Goal: Task Accomplishment & Management: Use online tool/utility

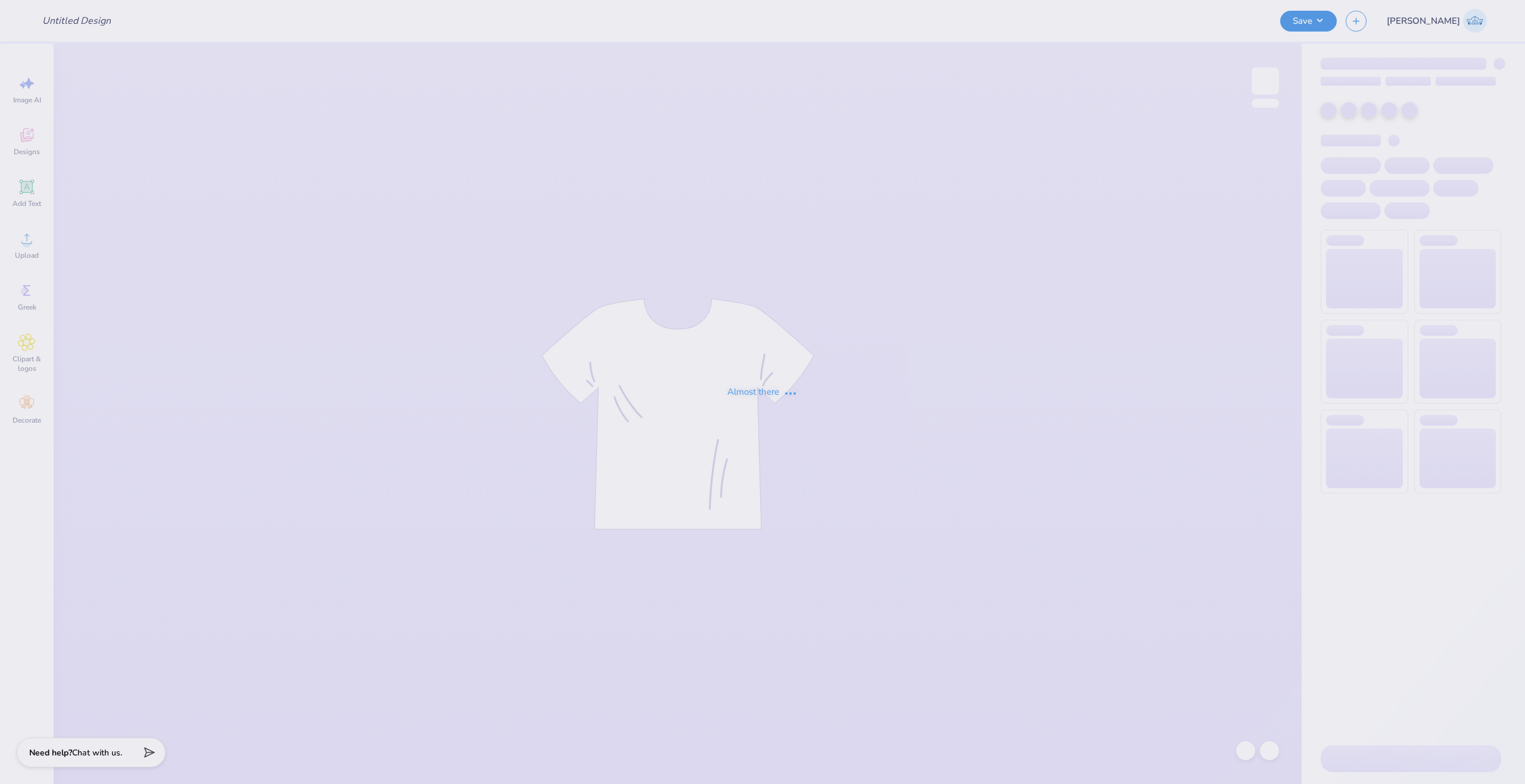
type input "WAA Sweatpants"
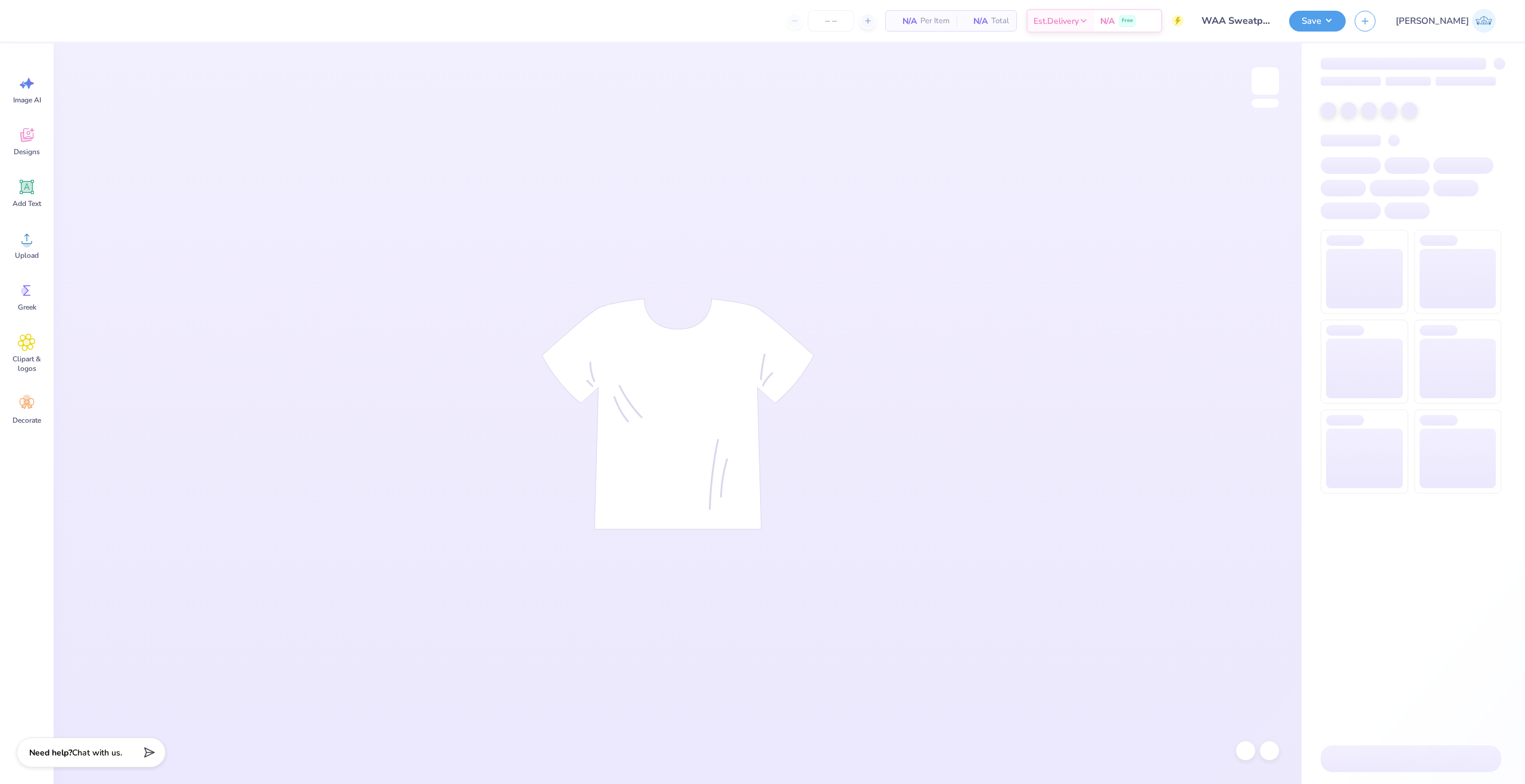
type input "24"
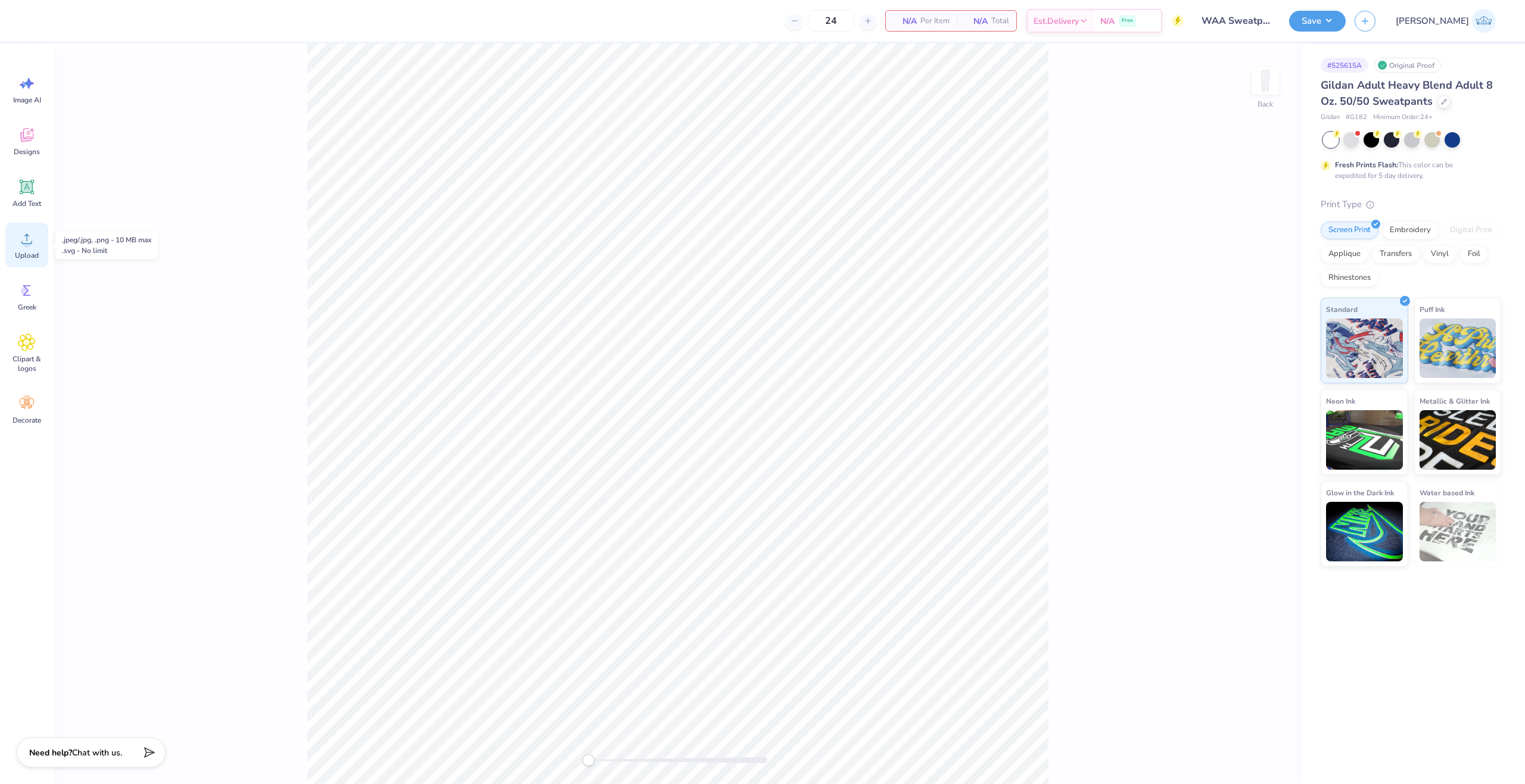
click at [30, 248] on div "Upload" at bounding box center [27, 245] width 43 height 45
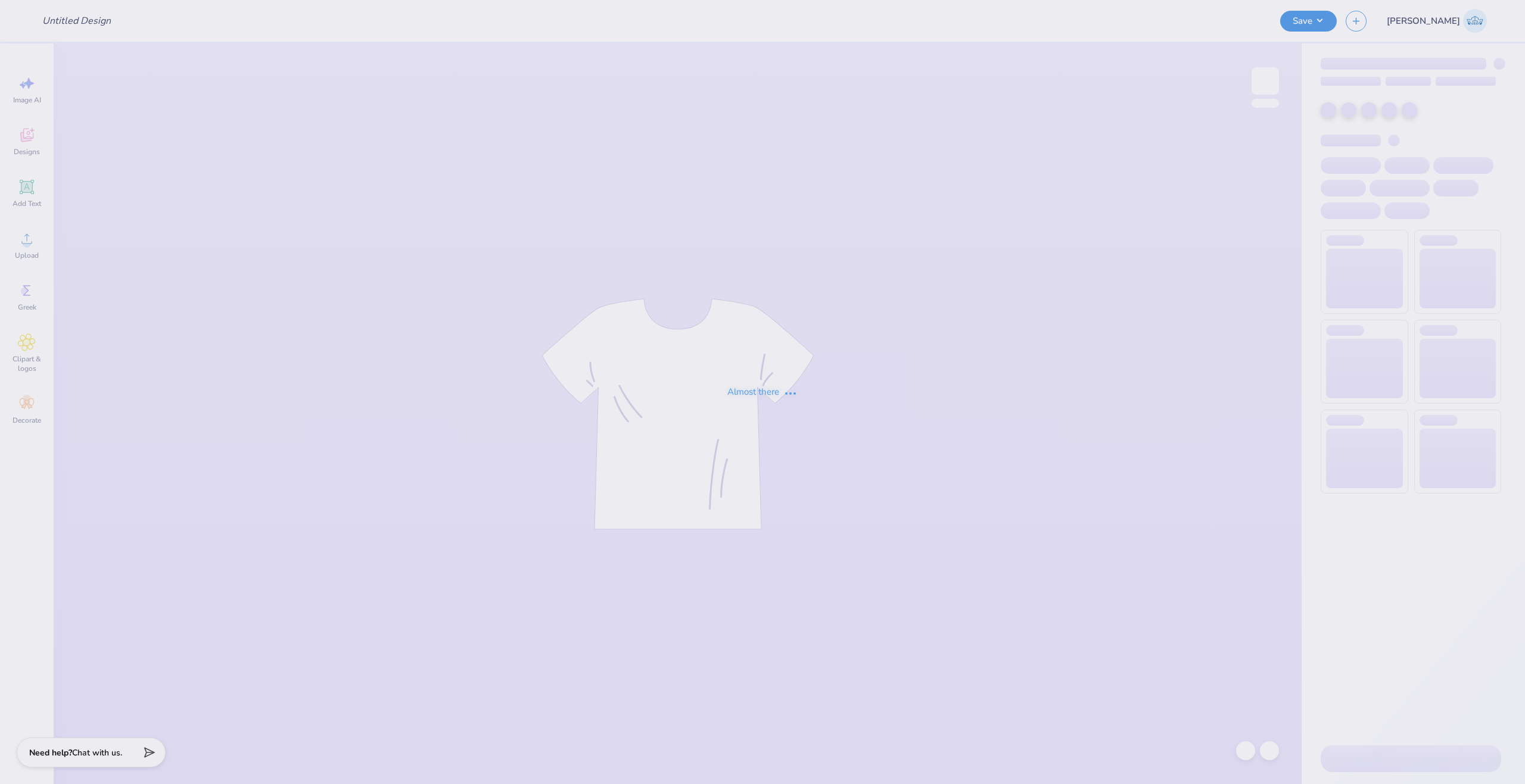
type input "WAA Sweatpants"
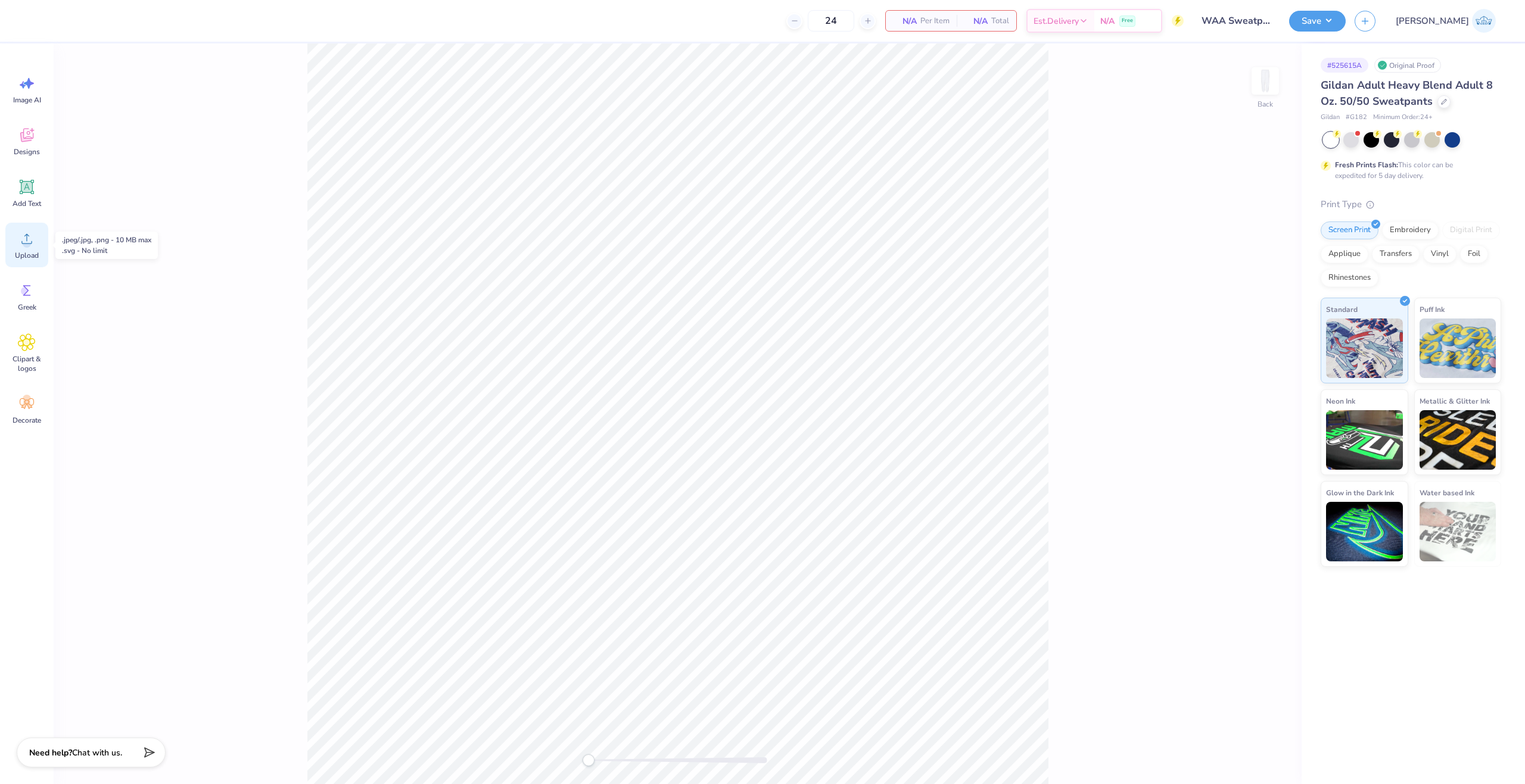
click at [32, 225] on div "Upload" at bounding box center [27, 245] width 43 height 45
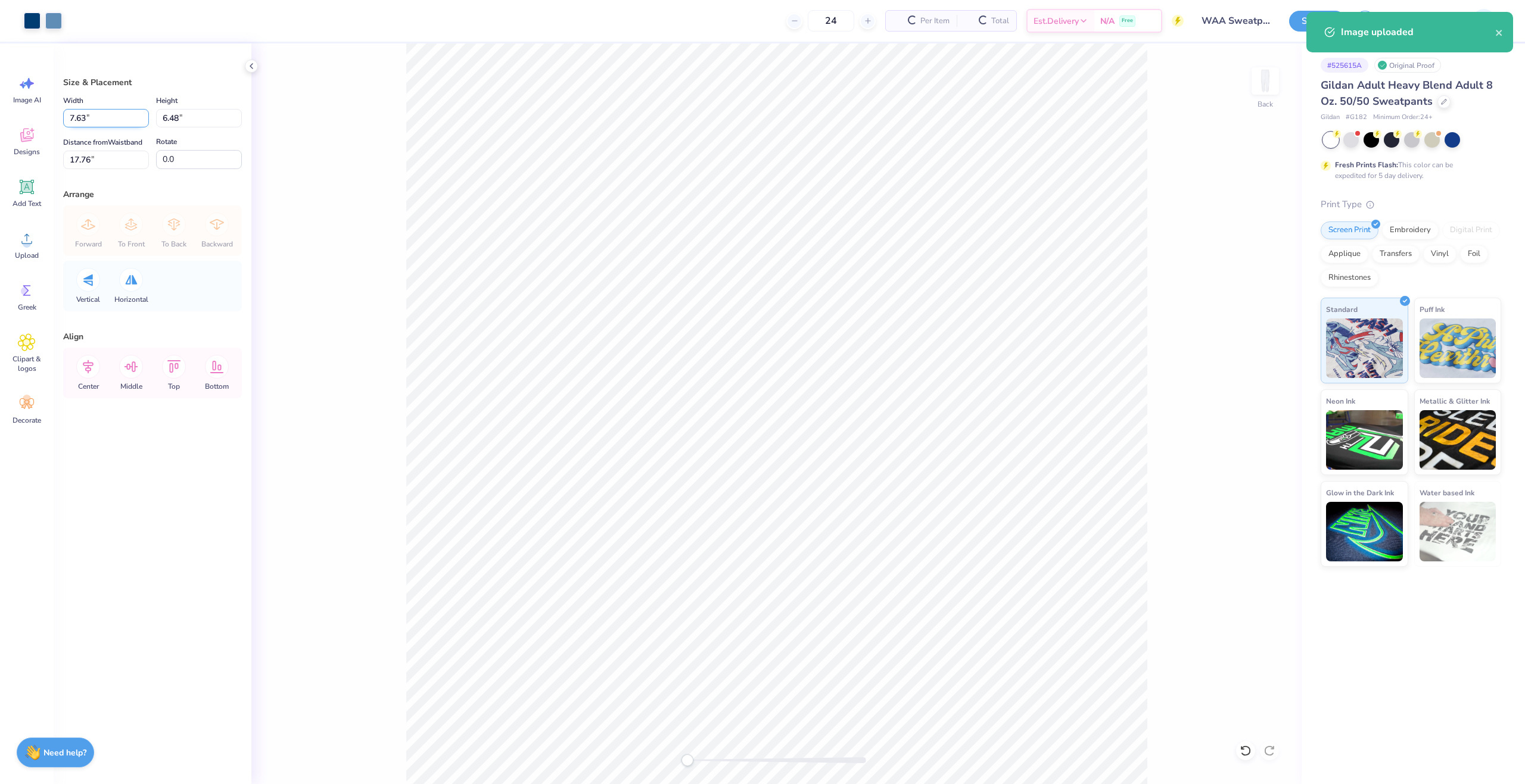
click at [99, 119] on input "7.63" at bounding box center [106, 118] width 86 height 19
type input "3.50"
type input "2.97"
click at [89, 163] on input "19.51" at bounding box center [106, 160] width 86 height 19
type input "3"
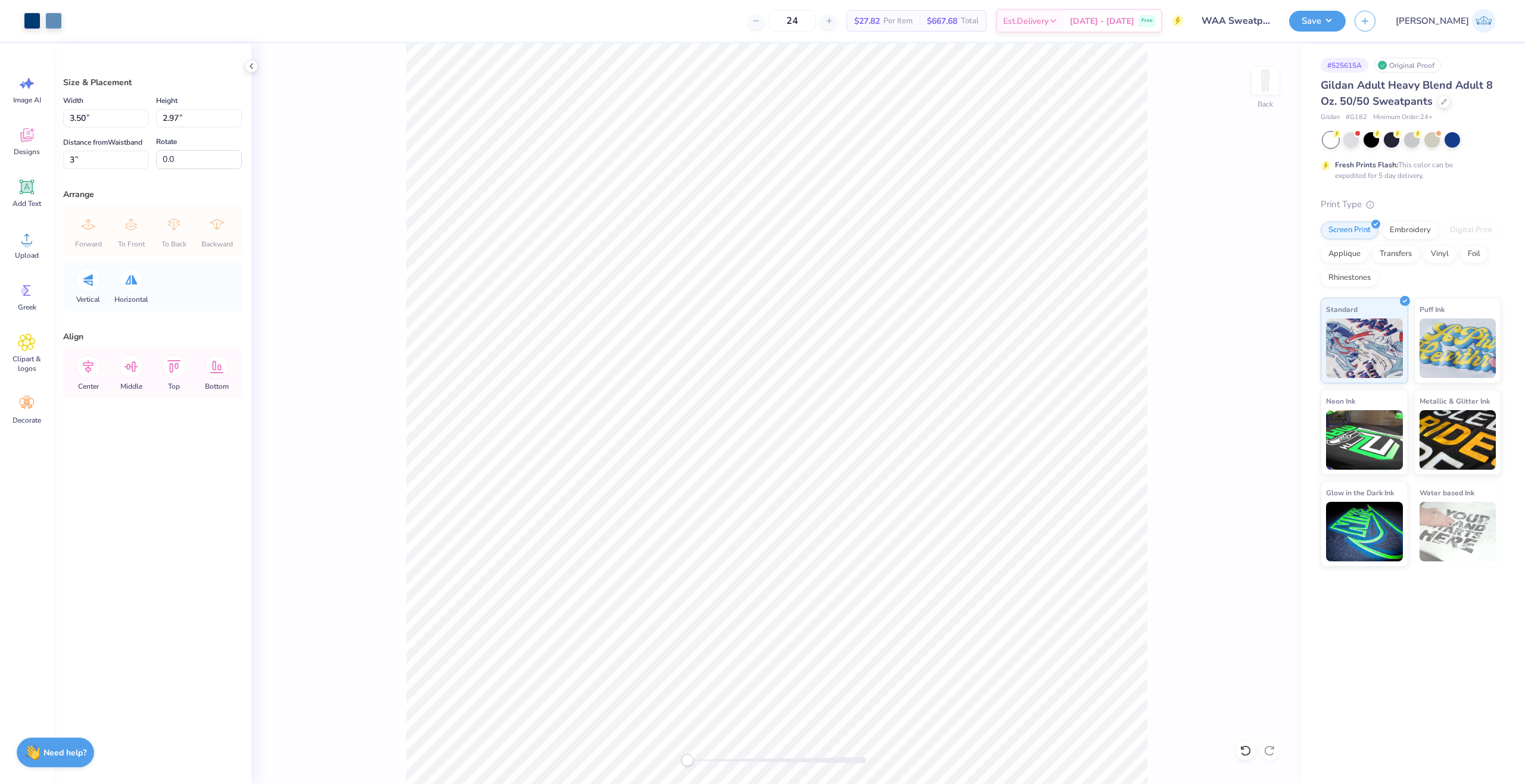
click at [398, 304] on div "Back" at bounding box center [777, 414] width 1050 height 741
drag, startPoint x: 98, startPoint y: 120, endPoint x: -47, endPoint y: 130, distance: 145.3
click at [0, 130] on html "Art colors 24 $27.82 Per Item $667.68 Total Est. Delivery Oct 10 - 13 Free Desi…" at bounding box center [762, 392] width 1525 height 784
type input "5.00"
type input "4.25"
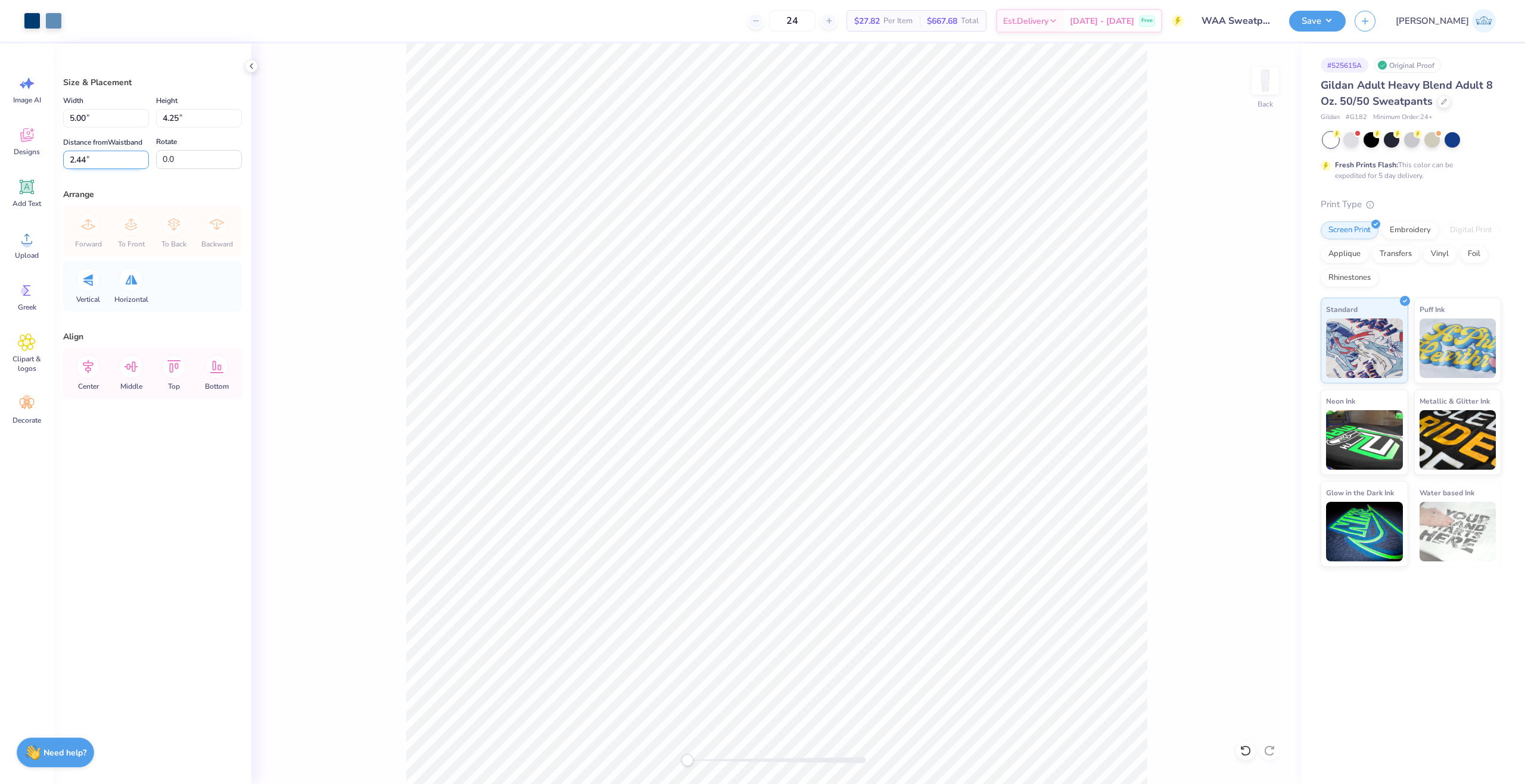
click at [86, 162] on input "2.44" at bounding box center [106, 160] width 86 height 19
type input "3"
click at [405, 340] on div "Back" at bounding box center [777, 414] width 1050 height 741
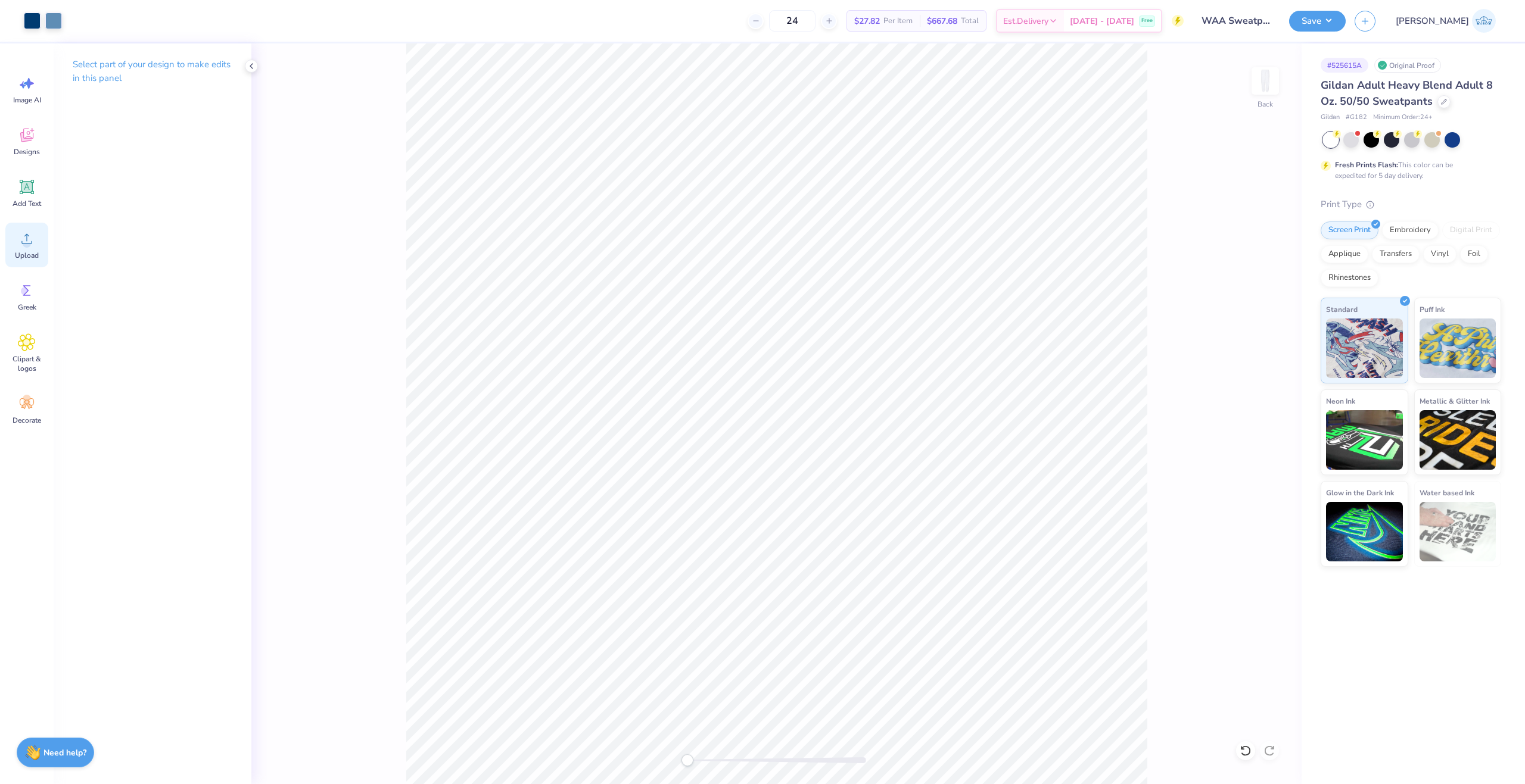
click at [36, 237] on div "Upload" at bounding box center [27, 245] width 43 height 45
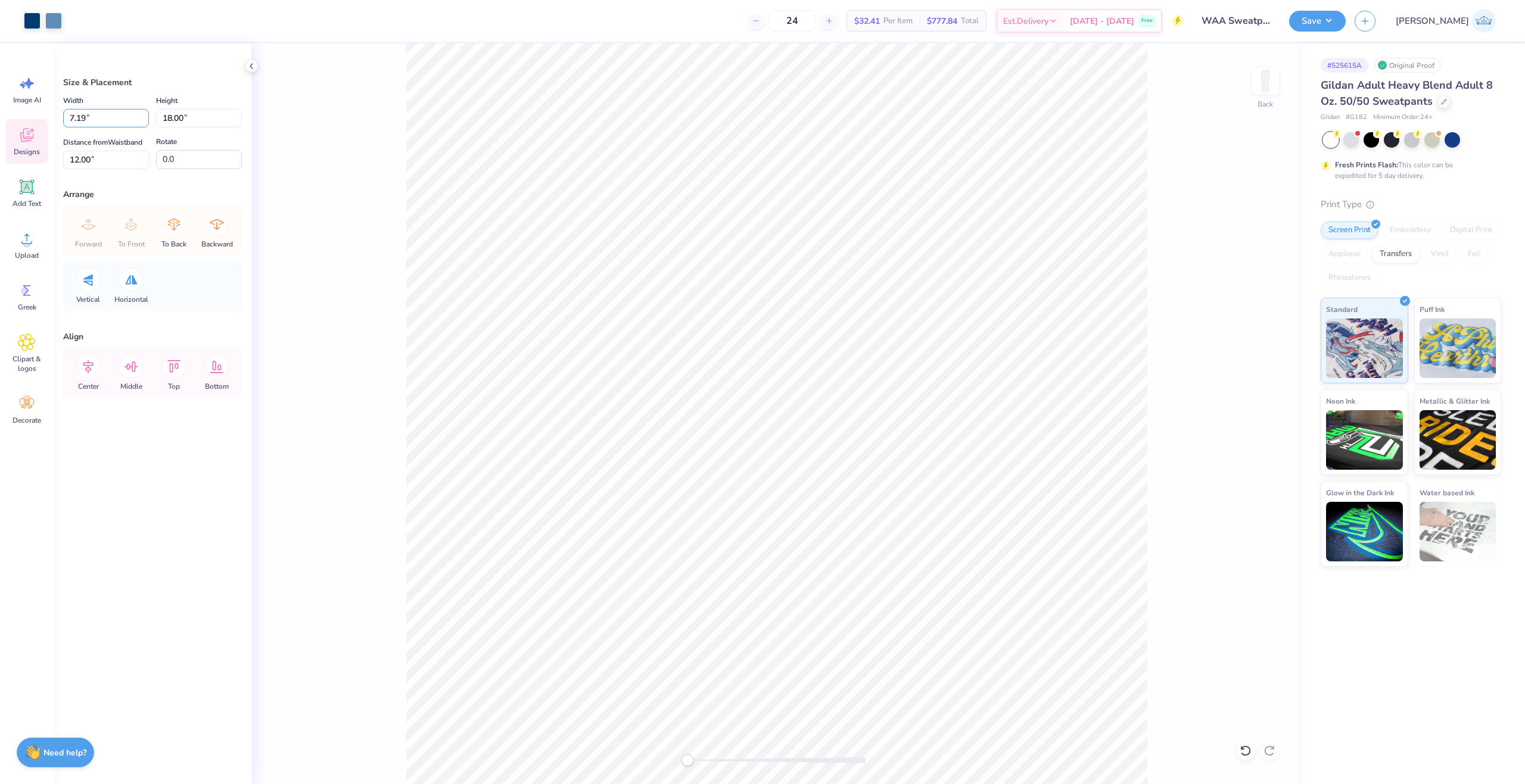
drag, startPoint x: 92, startPoint y: 122, endPoint x: 25, endPoint y: 131, distance: 67.6
click at [25, 131] on div "Art colors 24 $32.41 Per Item $777.84 Total Est. Delivery Oct 10 - 13 Free Desi…" at bounding box center [762, 392] width 1525 height 784
type input "6.00"
type input "15.02"
drag, startPoint x: 92, startPoint y: 162, endPoint x: 12, endPoint y: 167, distance: 80.2
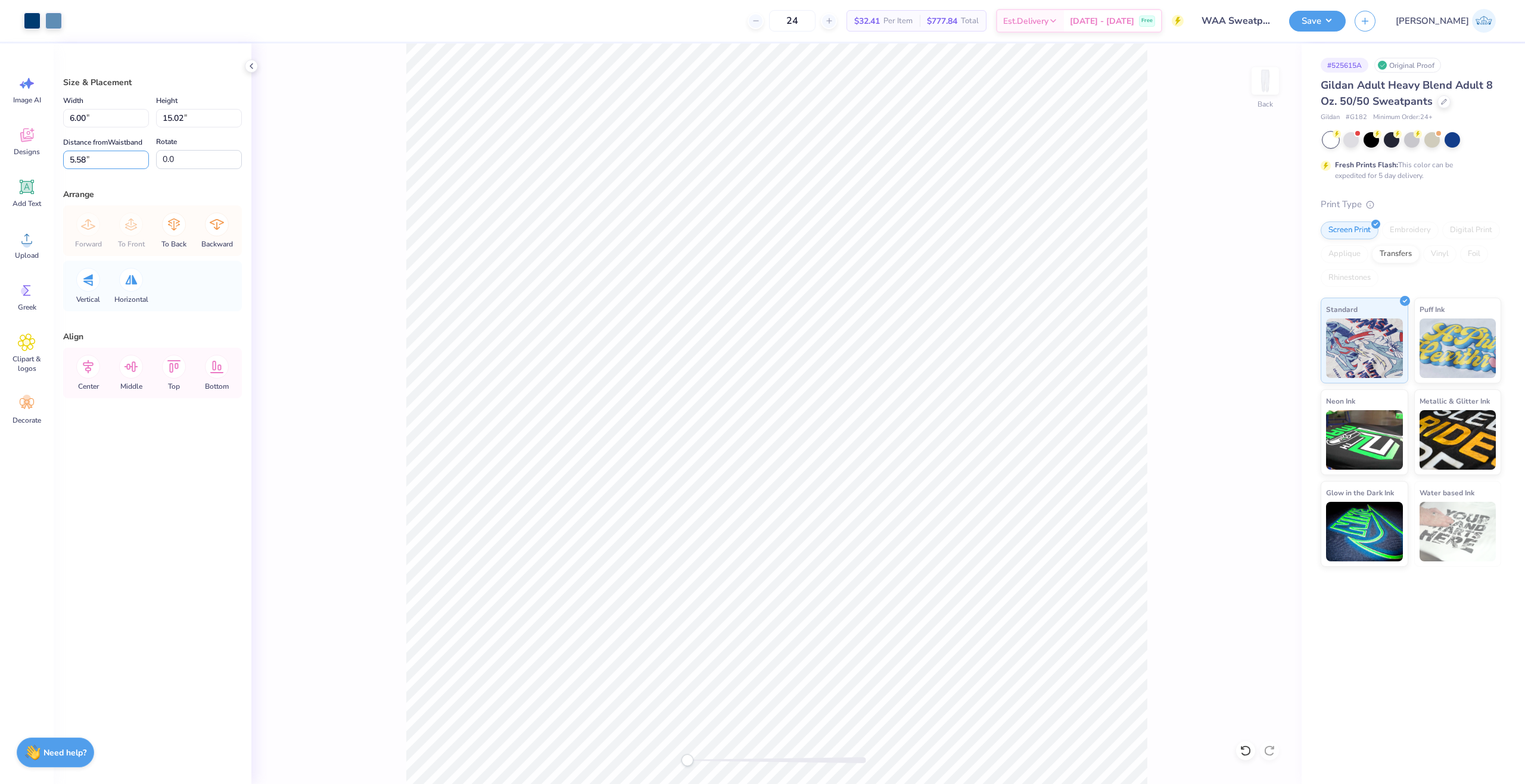
click at [12, 167] on div "Art colors 24 $32.41 Per Item $777.84 Total Est. Delivery Oct 10 - 13 Free Desi…" at bounding box center [762, 392] width 1525 height 784
type input "3"
click at [89, 371] on icon at bounding box center [88, 367] width 11 height 14
drag, startPoint x: 103, startPoint y: 116, endPoint x: -1, endPoint y: 130, distance: 104.9
click at [0, 130] on html "Art colors 24 $32.41 Per Item $777.84 Total Est. Delivery Oct 10 - 13 Free Desi…" at bounding box center [762, 392] width 1525 height 784
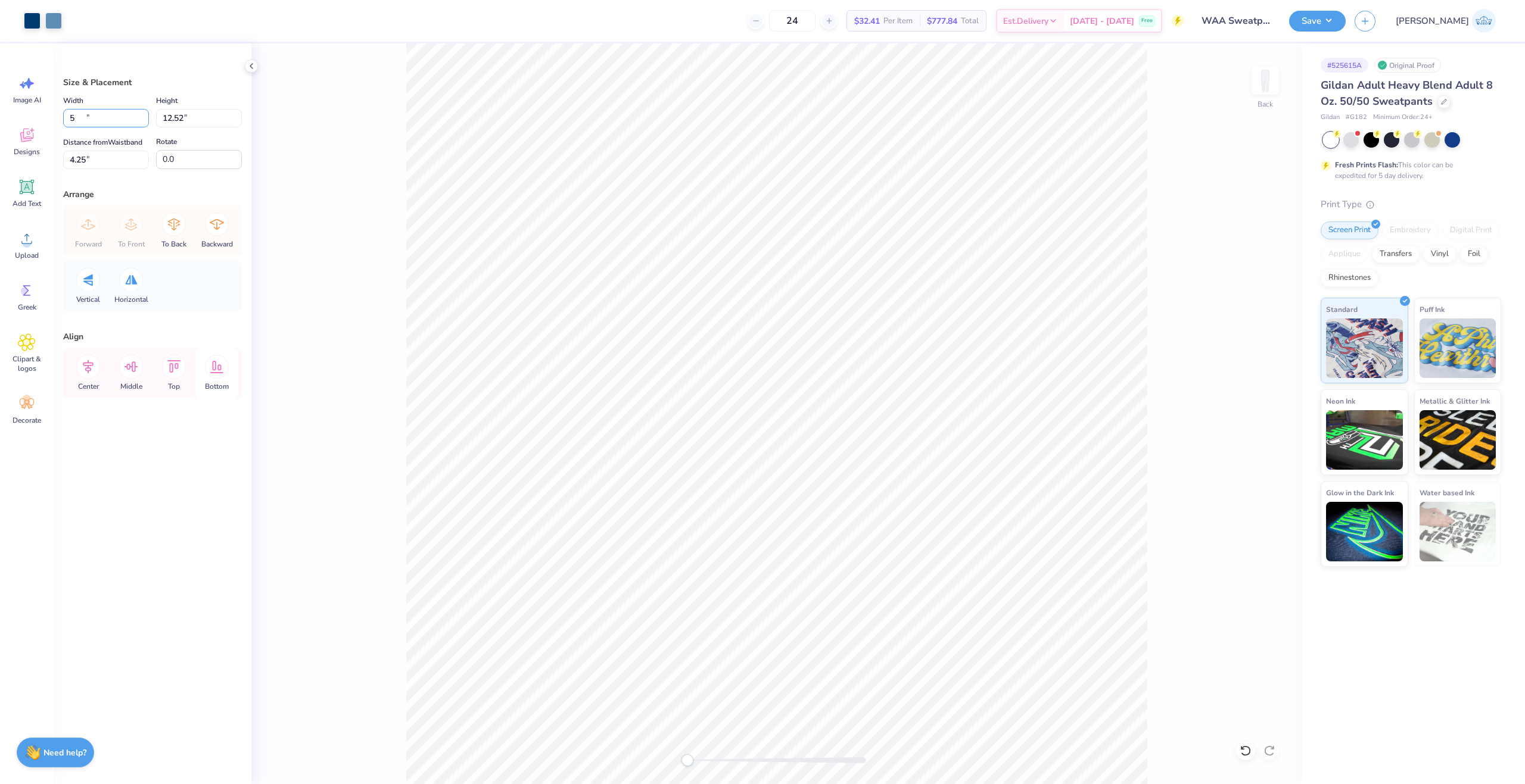
type input "5.00"
type input "12.52"
type input "4.25"
click at [87, 164] on input "4.25" at bounding box center [106, 160] width 86 height 19
type input "3"
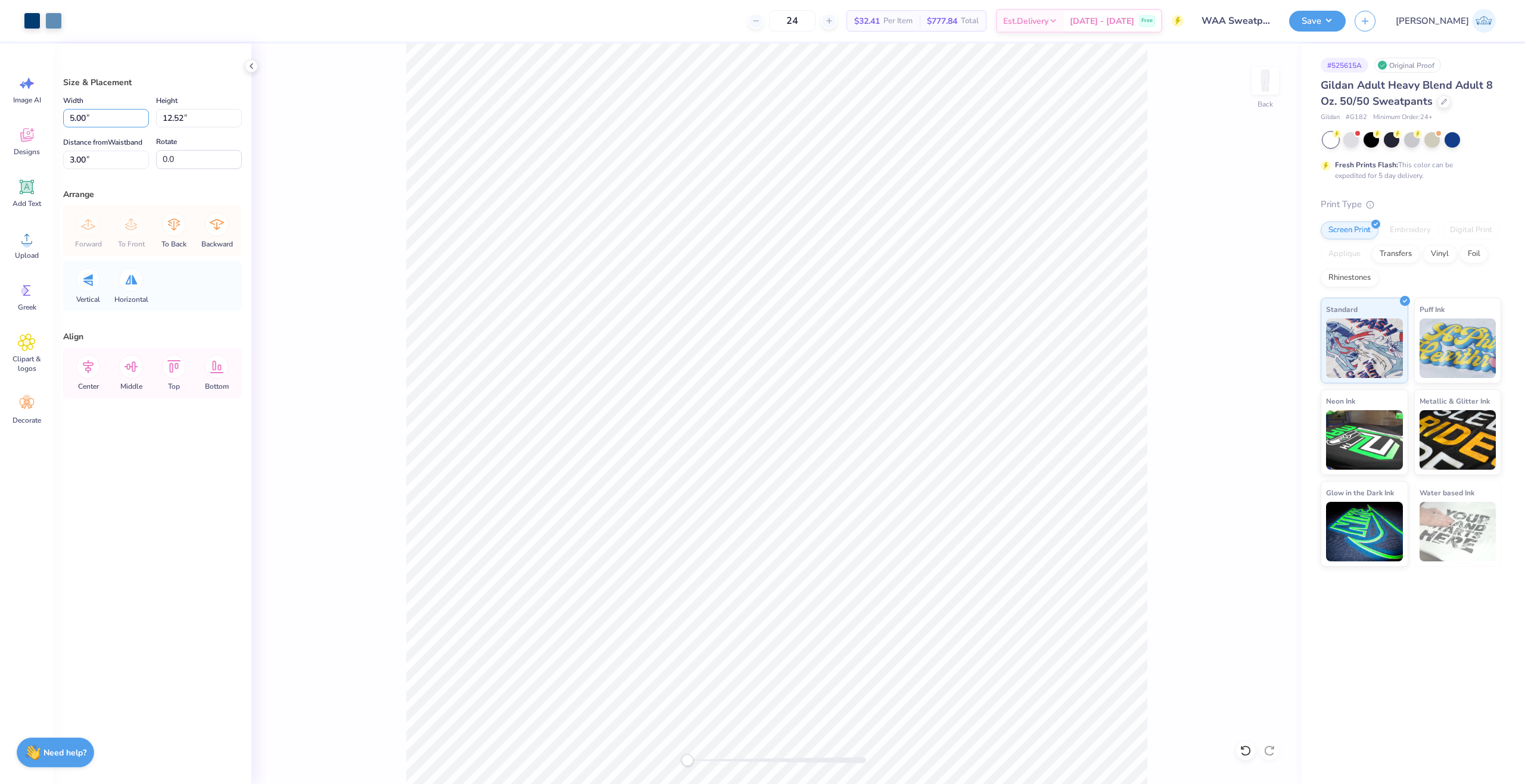
drag, startPoint x: 76, startPoint y: 119, endPoint x: 4, endPoint y: 135, distance: 73.8
click at [4, 135] on div "Art colors 24 $32.41 Per Item $777.84 Total Est. Delivery Oct 10 - 13 Free Desi…" at bounding box center [762, 392] width 1525 height 784
type input "3.50"
type input "8.76"
type input "22.88"
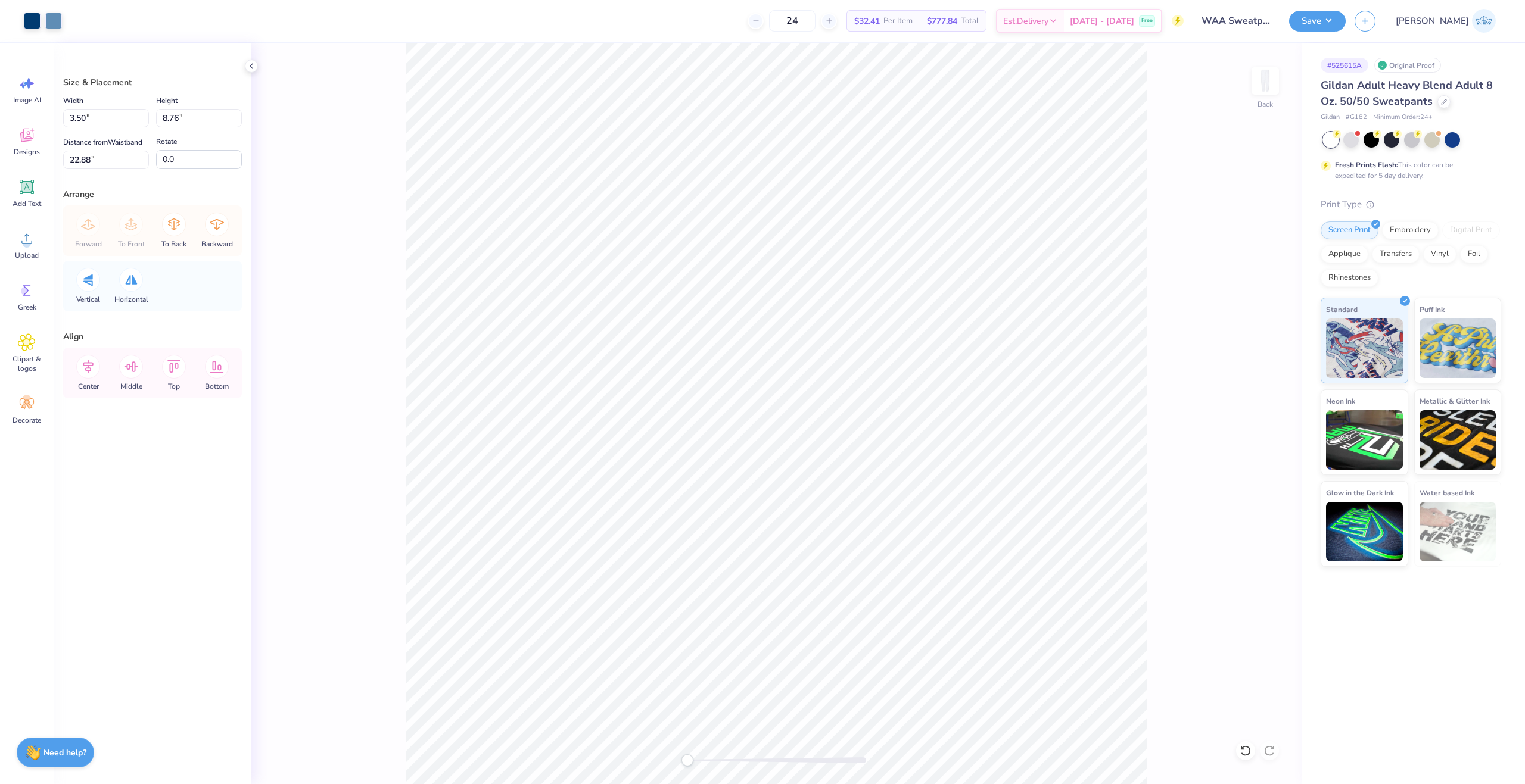
type input "3.50"
type input "8.76"
drag, startPoint x: 100, startPoint y: 156, endPoint x: -2, endPoint y: 165, distance: 102.4
click at [0, 165] on html "Art colors 24 $32.41 Per Item $777.84 Total Est. Delivery Oct 10 - 13 Free Desi…" at bounding box center [762, 392] width 1525 height 784
type input "23"
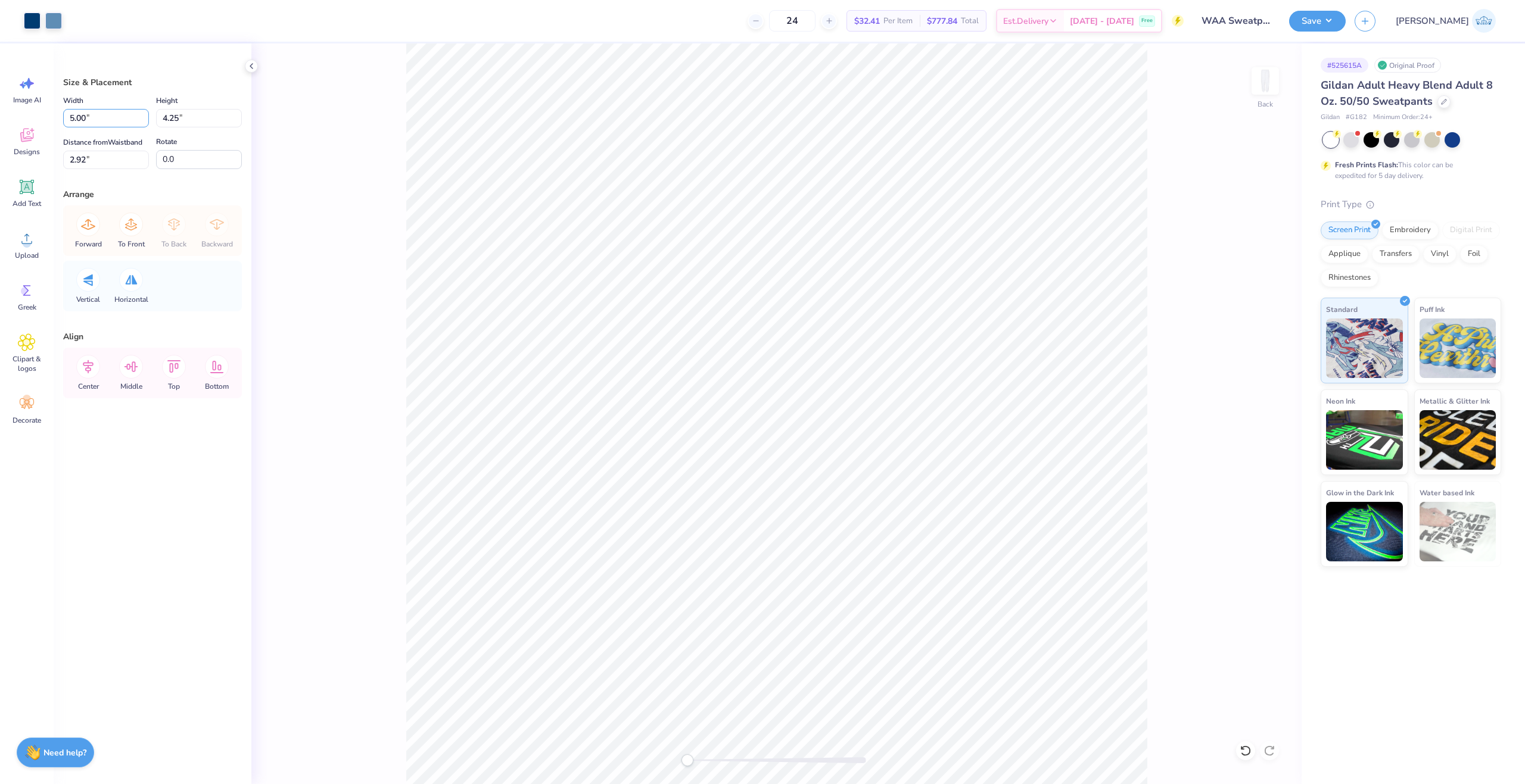
drag, startPoint x: 91, startPoint y: 113, endPoint x: 4, endPoint y: 110, distance: 87.1
click at [4, 110] on div "Art colors 24 $32.41 Per Item $777.84 Total Est. Delivery Oct 10 - 13 Free Desi…" at bounding box center [762, 392] width 1525 height 784
type input "4.00"
type input "3.40"
type input "3.35"
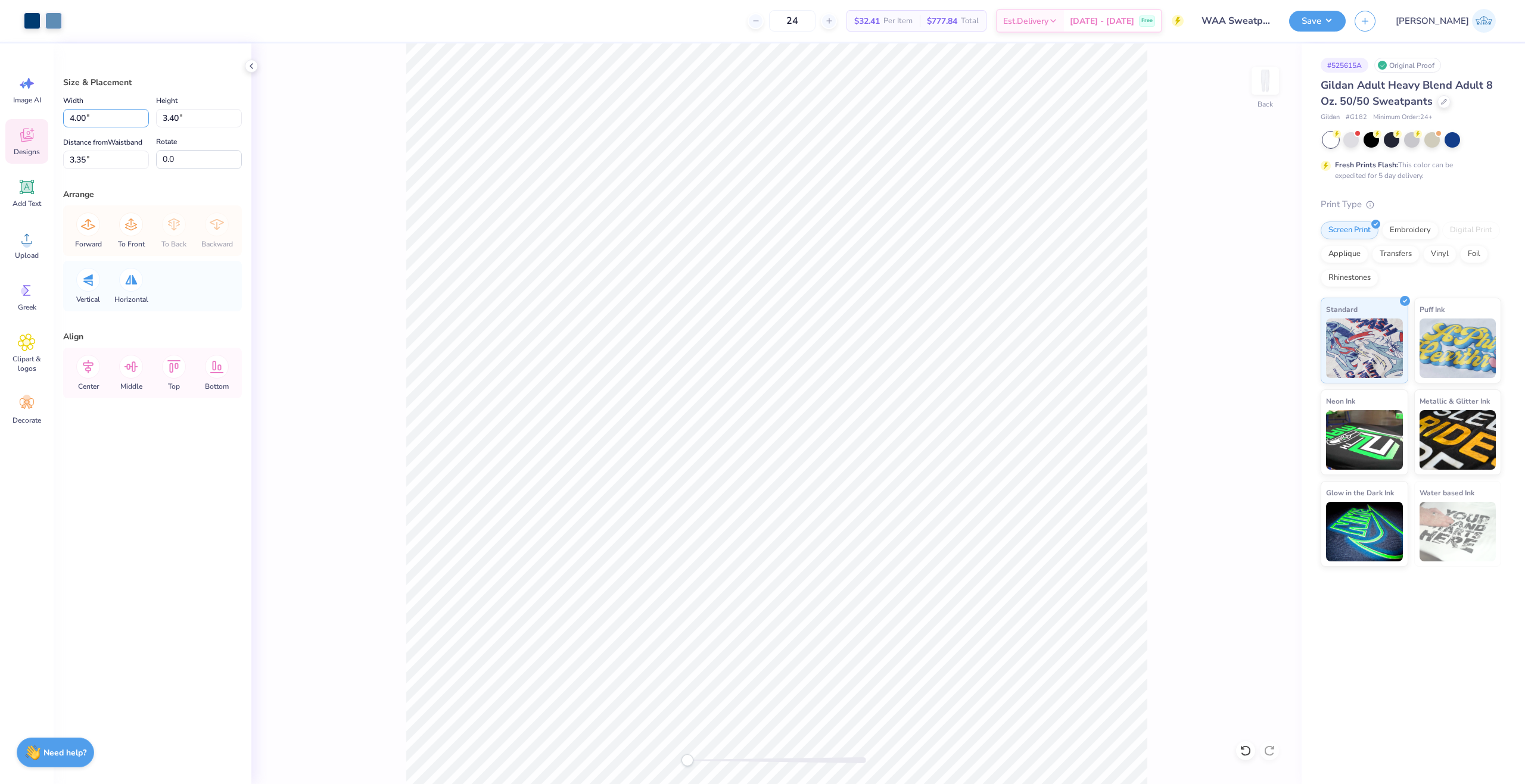
click at [20, 129] on div "Art colors 24 $32.41 Per Item $777.84 Total Est. Delivery Oct 10 - 13 Free Desi…" at bounding box center [762, 392] width 1525 height 784
click at [81, 162] on input "3.35" at bounding box center [106, 160] width 86 height 19
click at [89, 162] on input "3.35" at bounding box center [106, 160] width 86 height 19
type input "3.50"
type input "2.97"
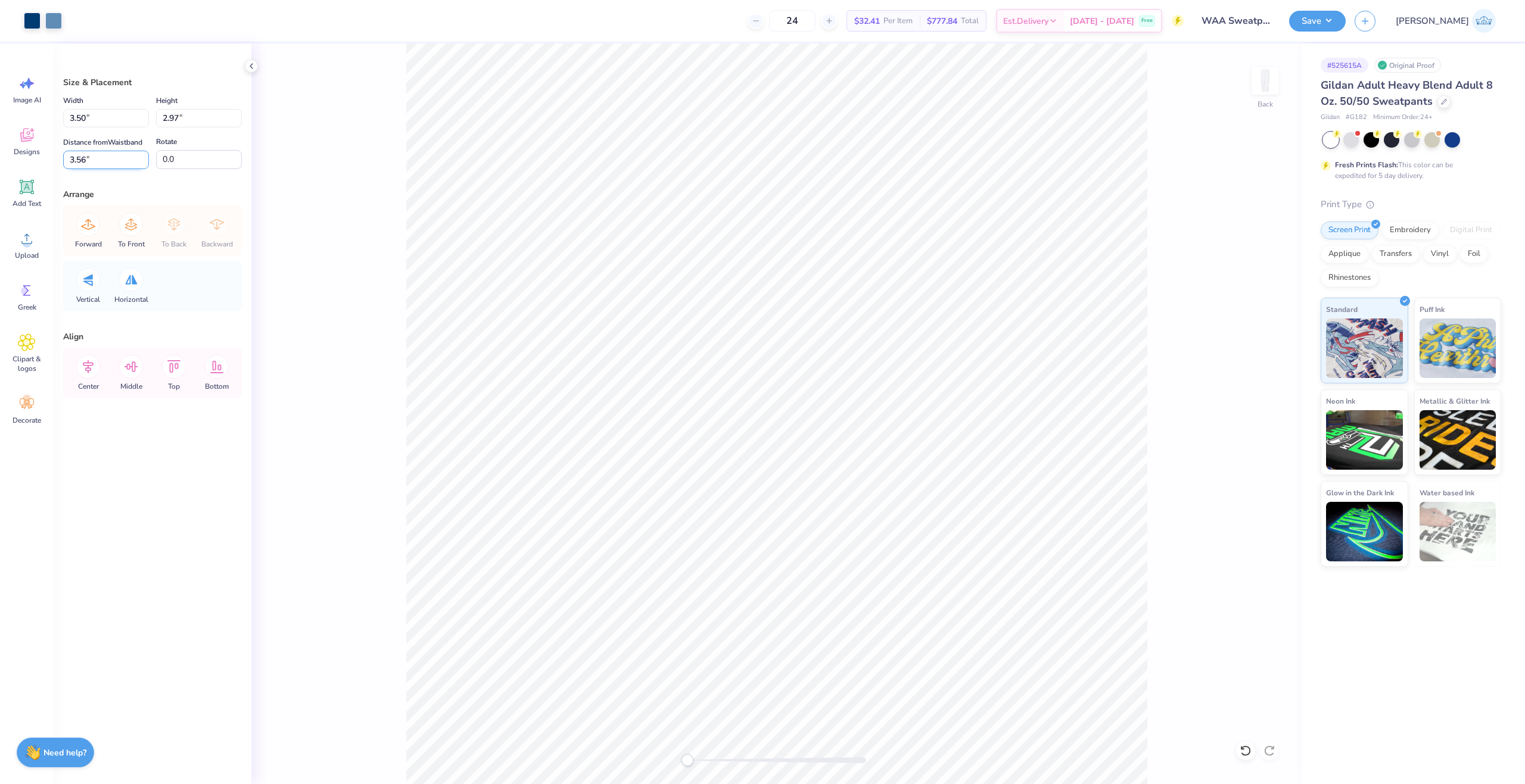
click at [84, 160] on input "3.56" at bounding box center [106, 160] width 86 height 19
type input "3"
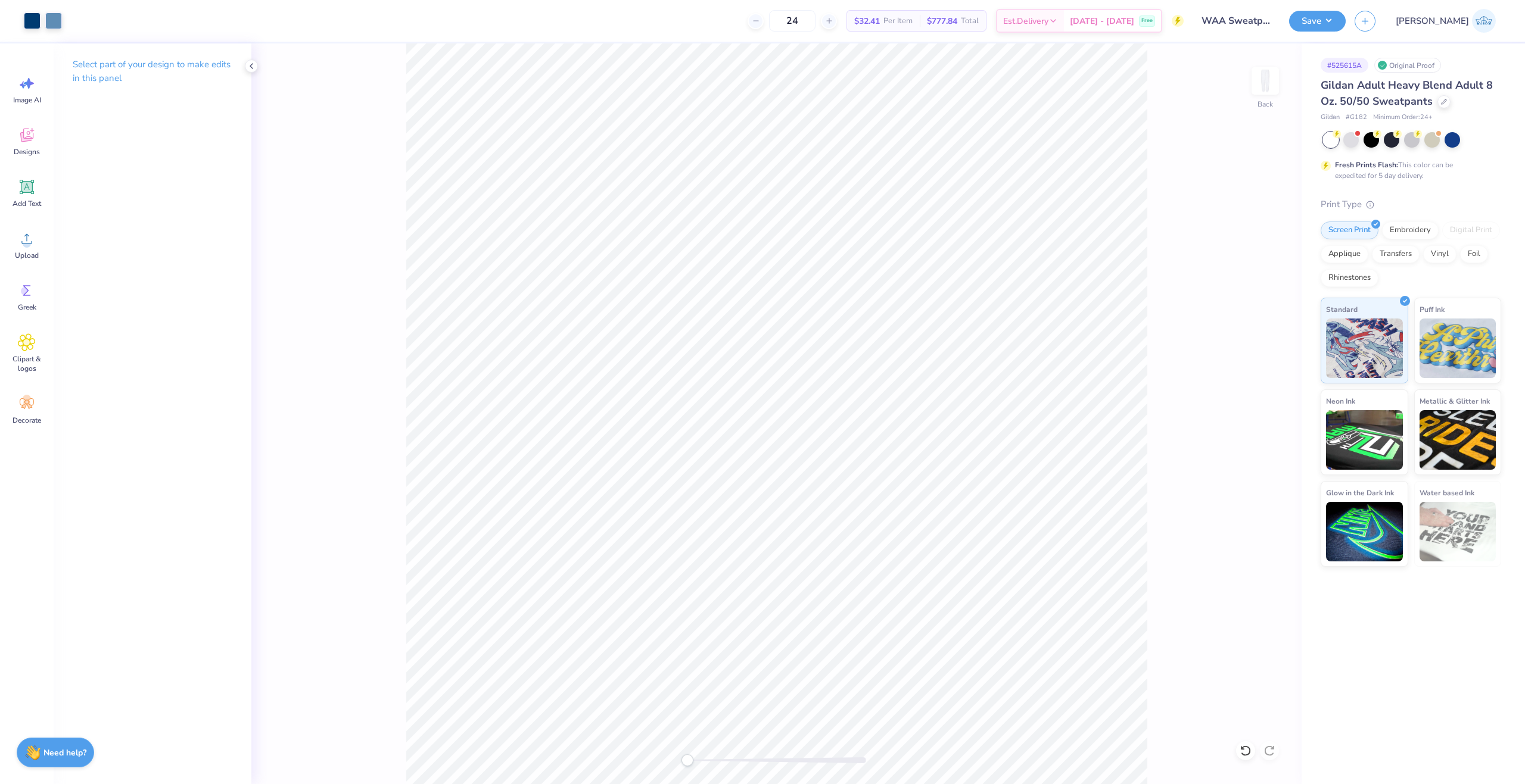
drag, startPoint x: 687, startPoint y: 757, endPoint x: 541, endPoint y: 785, distance: 148.7
click at [541, 784] on html "Art colors 24 $32.41 Per Item $777.84 Total Est. Delivery Oct 10 - 13 Free Desi…" at bounding box center [762, 392] width 1525 height 784
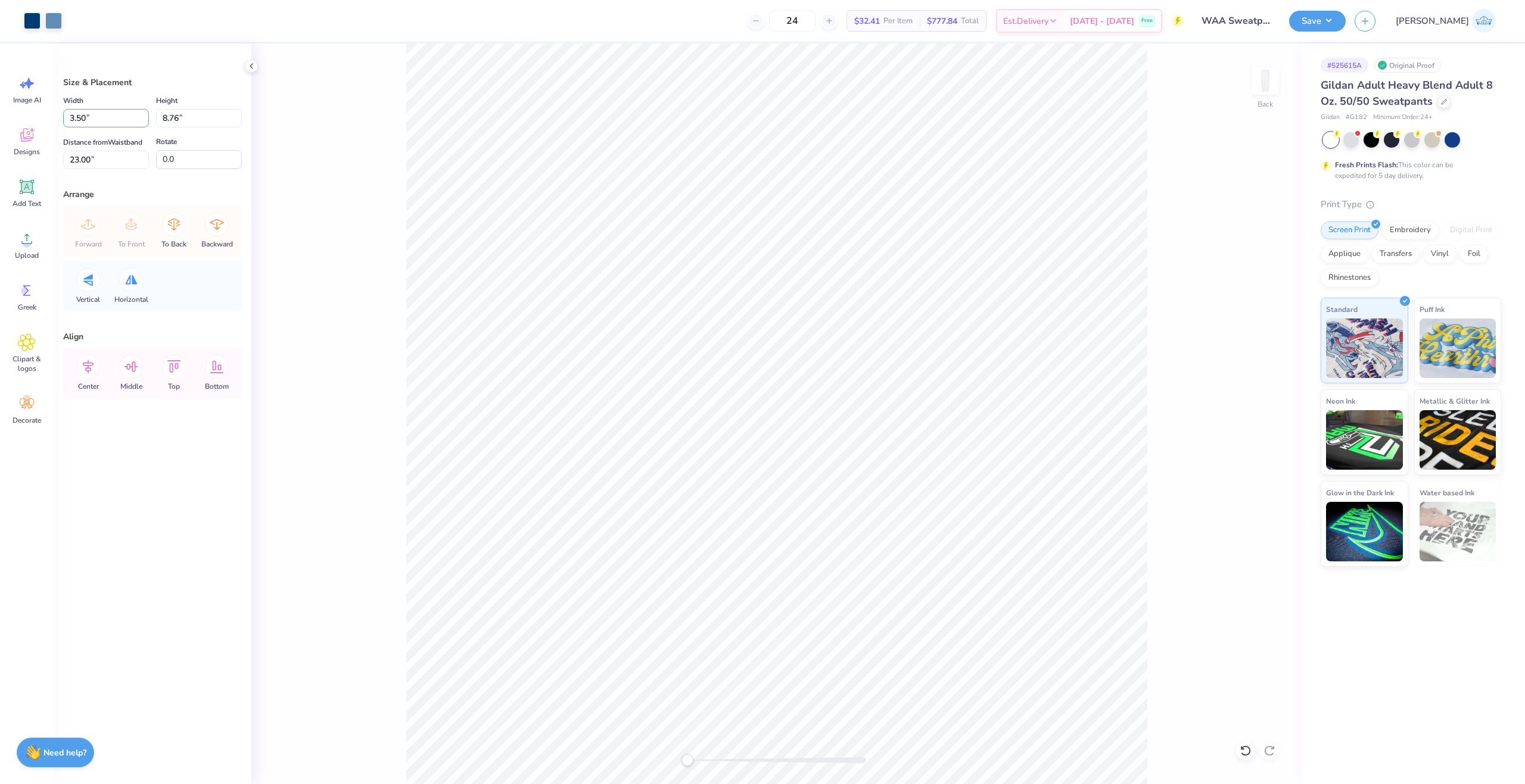
drag, startPoint x: 98, startPoint y: 121, endPoint x: 49, endPoint y: 113, distance: 49.6
click at [49, 113] on div "Art colors 24 $32.41 Per Item $777.84 Total Est. Delivery Oct 10 - 13 Free Desi…" at bounding box center [762, 392] width 1525 height 784
type input "5.00"
type input "12.52"
drag, startPoint x: 106, startPoint y: 165, endPoint x: 32, endPoint y: 165, distance: 74.0
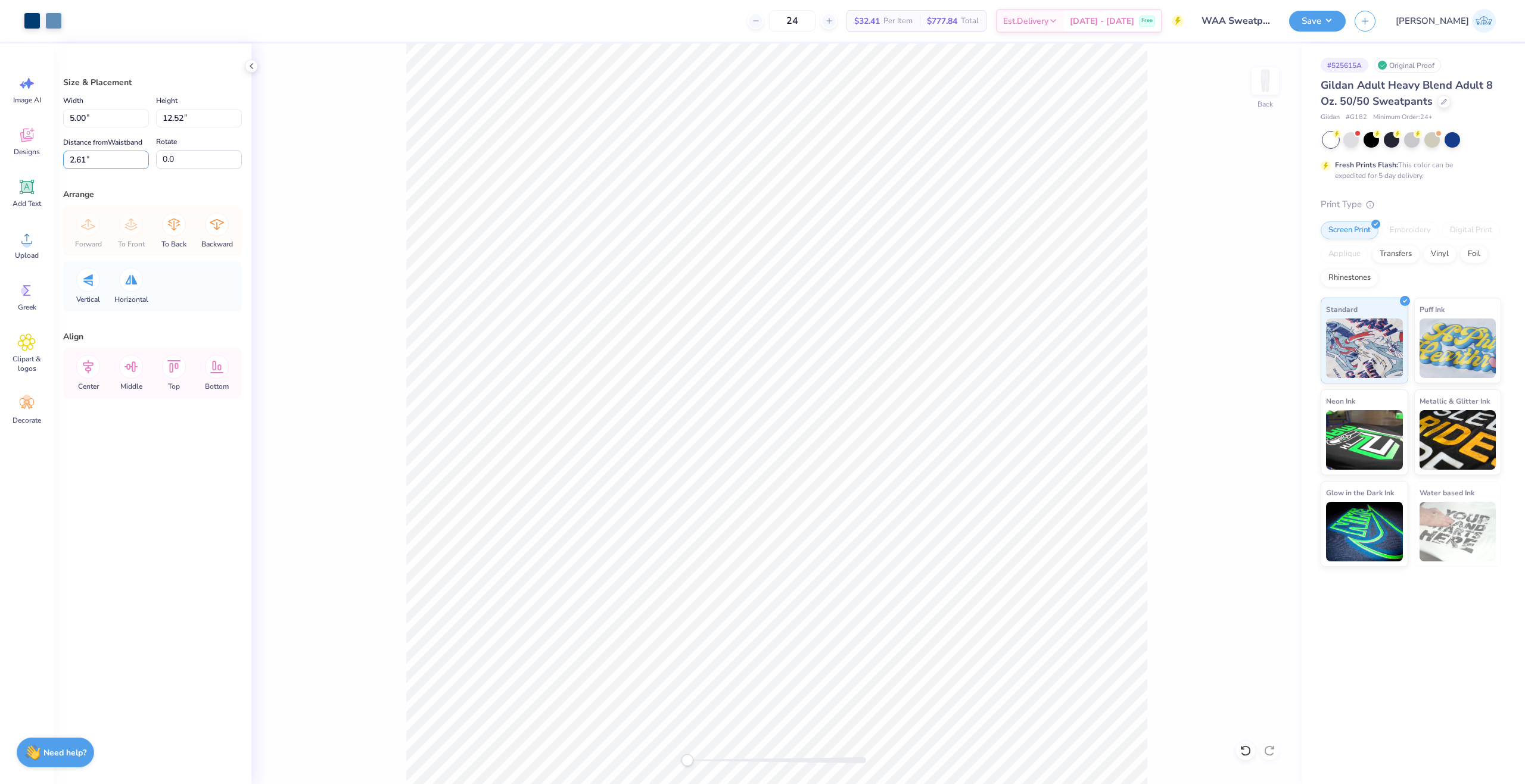
click at [33, 165] on div "Art colors 24 $32.41 Per Item $777.84 Total Est. Delivery Oct 10 - 13 Free Desi…" at bounding box center [762, 392] width 1525 height 784
type input "3"
click at [90, 369] on icon at bounding box center [88, 366] width 23 height 23
drag, startPoint x: 79, startPoint y: 110, endPoint x: 30, endPoint y: 113, distance: 49.1
click at [30, 113] on div "Art colors 24 $32.41 Per Item $777.84 Total Est. Delivery Oct 10 - 13 Free Desi…" at bounding box center [762, 392] width 1525 height 784
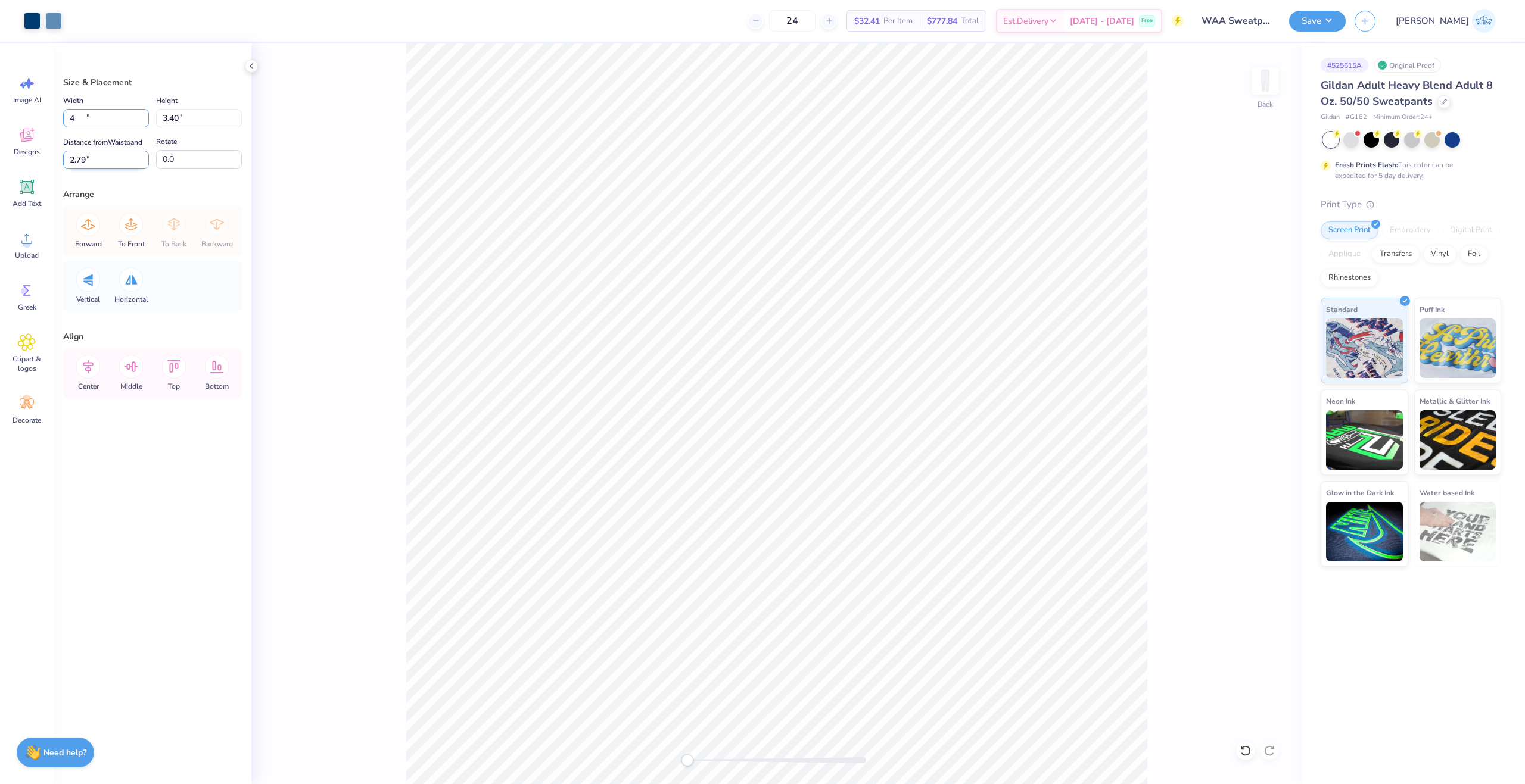
type input "4.00"
type input "3.40"
click at [79, 161] on input "2.79" at bounding box center [106, 160] width 86 height 19
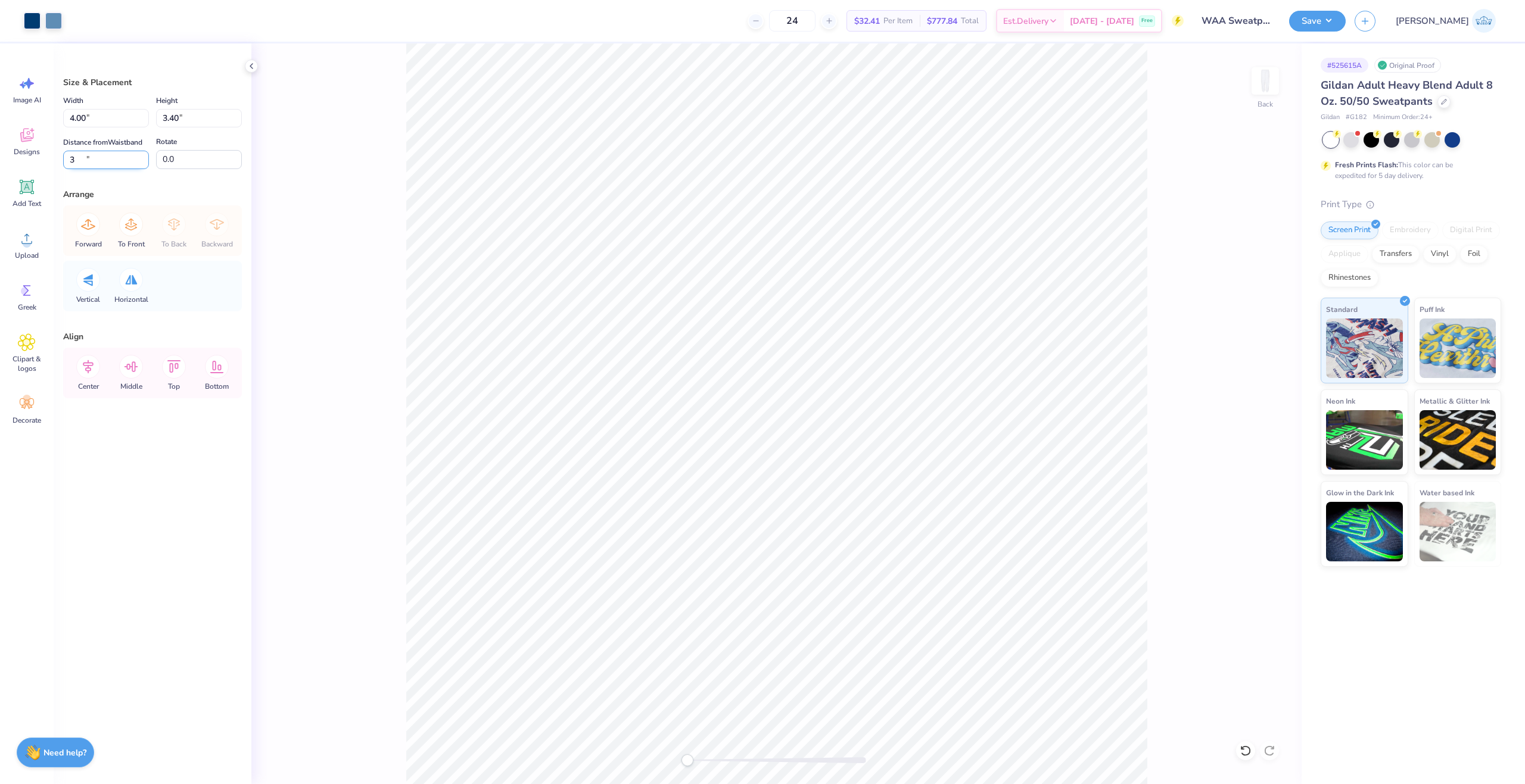
type input "3"
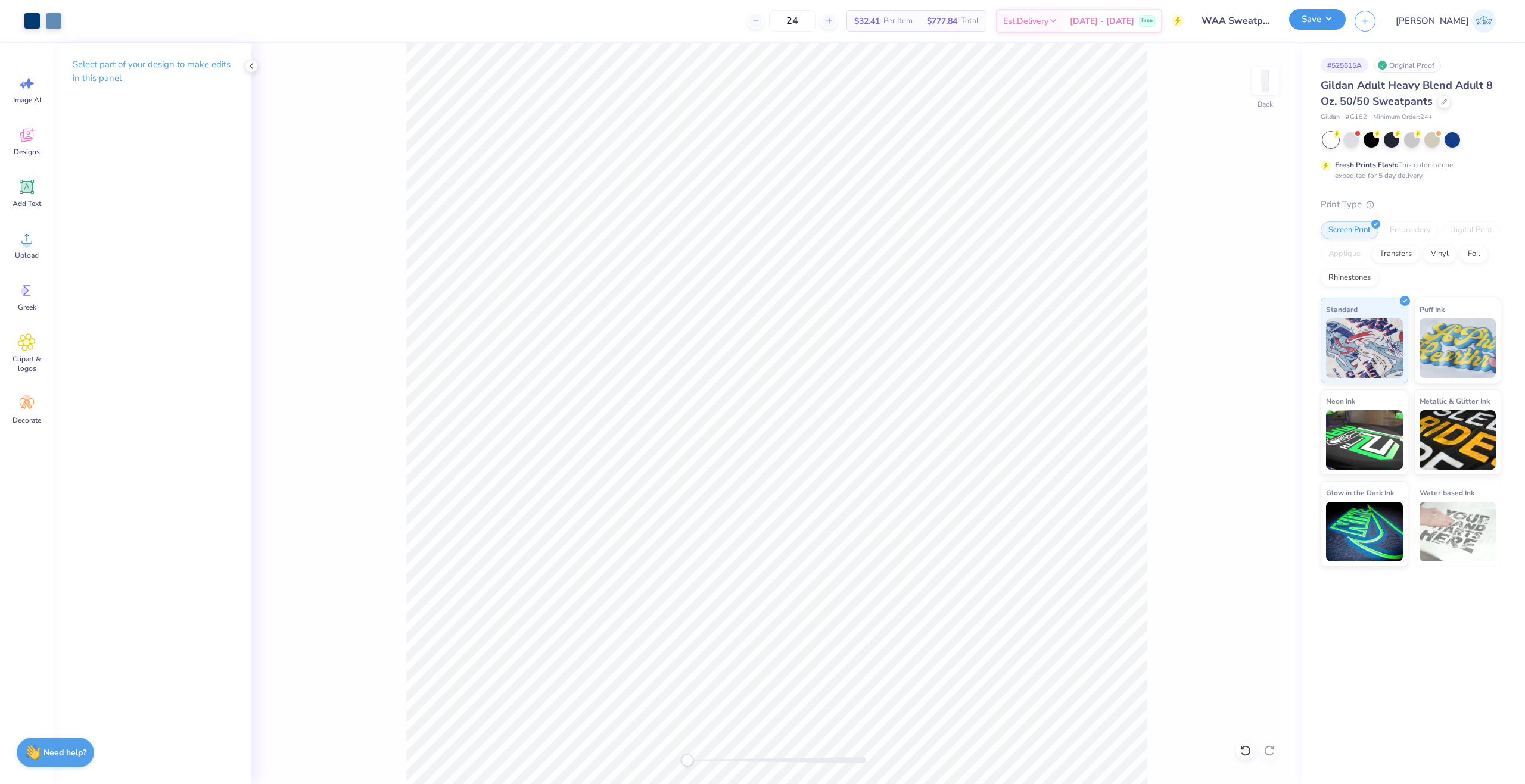
click at [1346, 13] on button "Save" at bounding box center [1317, 19] width 57 height 20
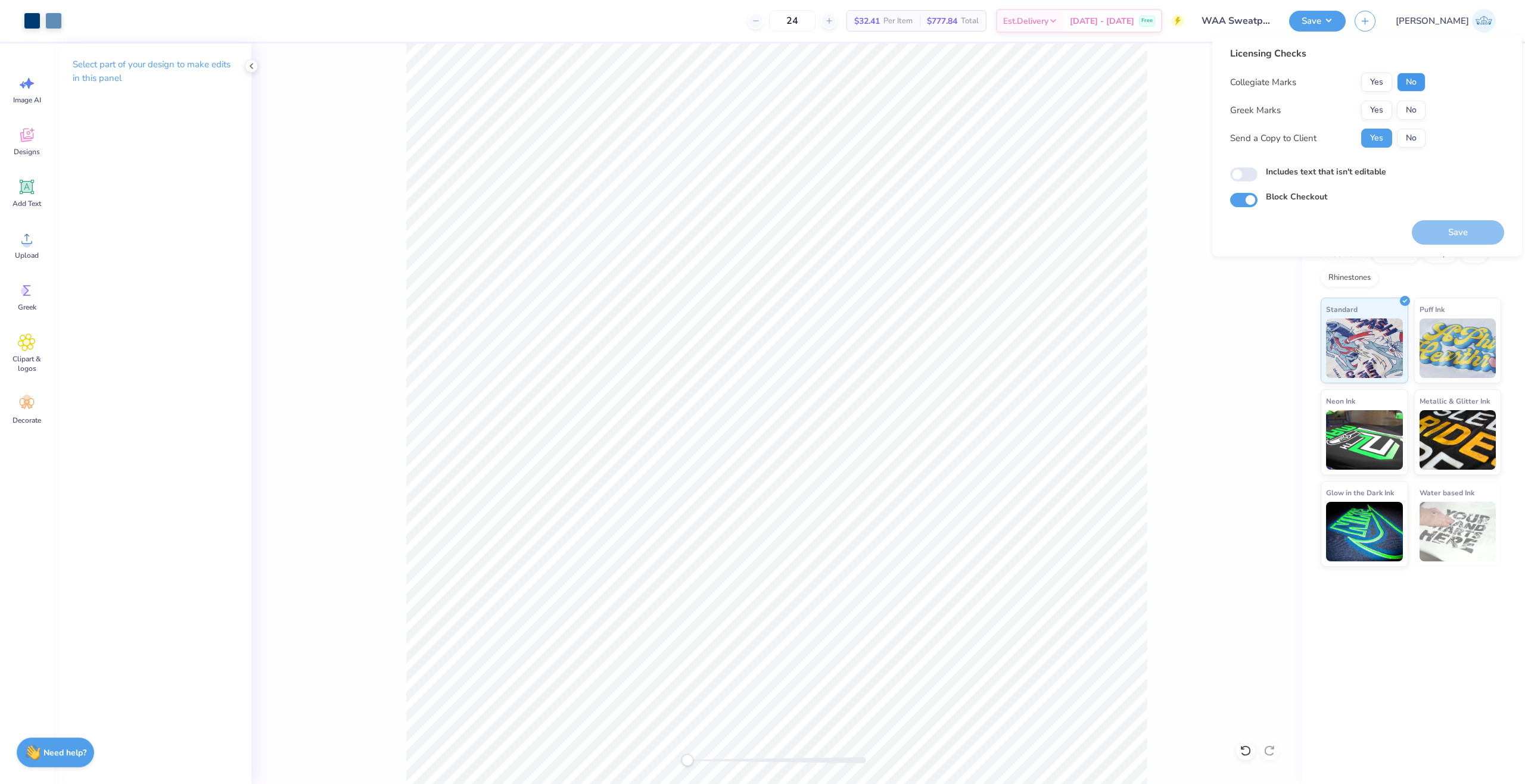
click at [1402, 80] on button "No" at bounding box center [1411, 83] width 28 height 19
click at [1369, 110] on button "Yes" at bounding box center [1377, 110] width 31 height 19
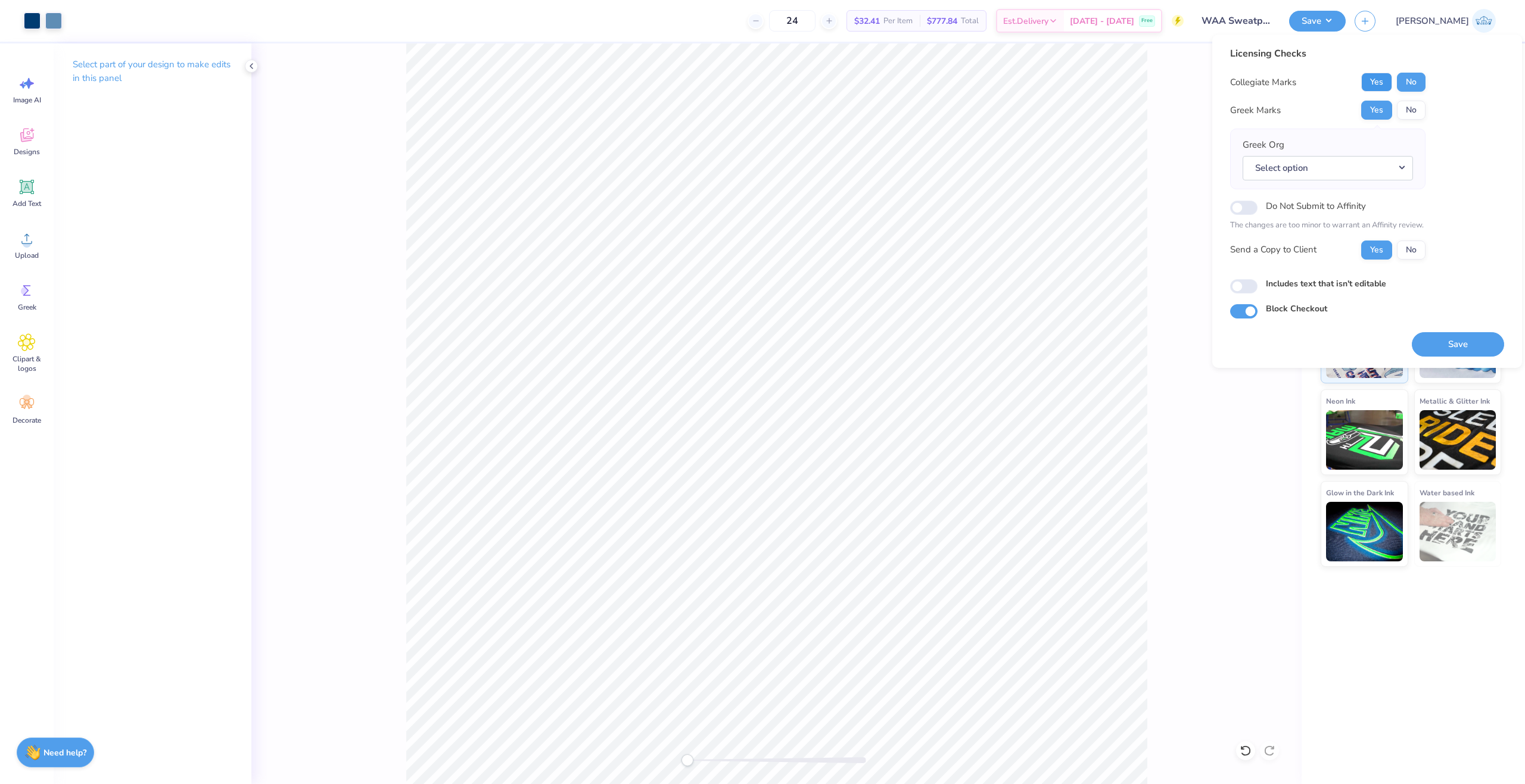
click at [1377, 86] on button "Yes" at bounding box center [1377, 83] width 31 height 19
click at [1407, 107] on button "No" at bounding box center [1411, 110] width 28 height 19
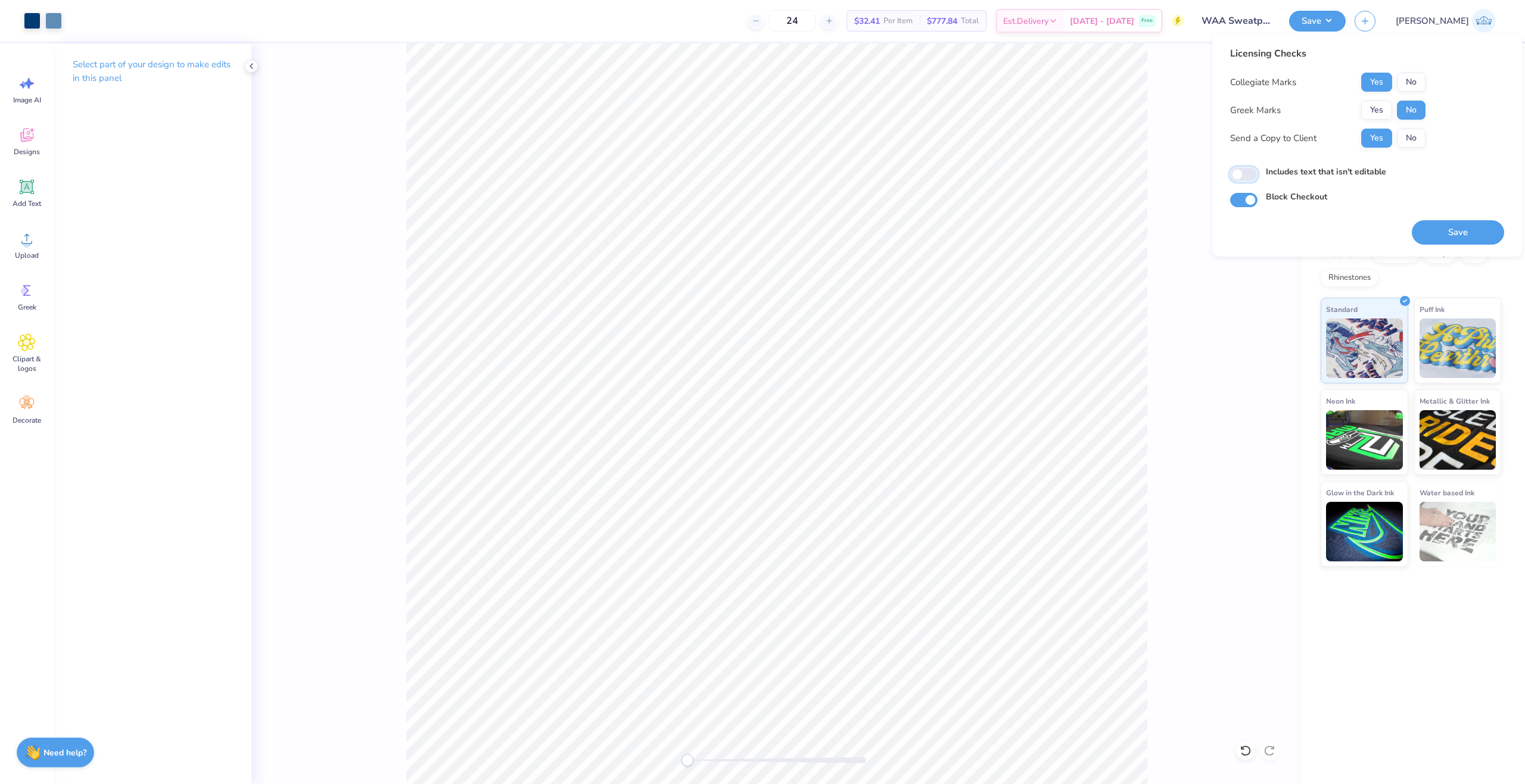
click at [1246, 174] on input "Includes text that isn't editable" at bounding box center [1244, 174] width 27 height 15
checkbox input "true"
click at [1428, 226] on button "Save" at bounding box center [1458, 232] width 93 height 24
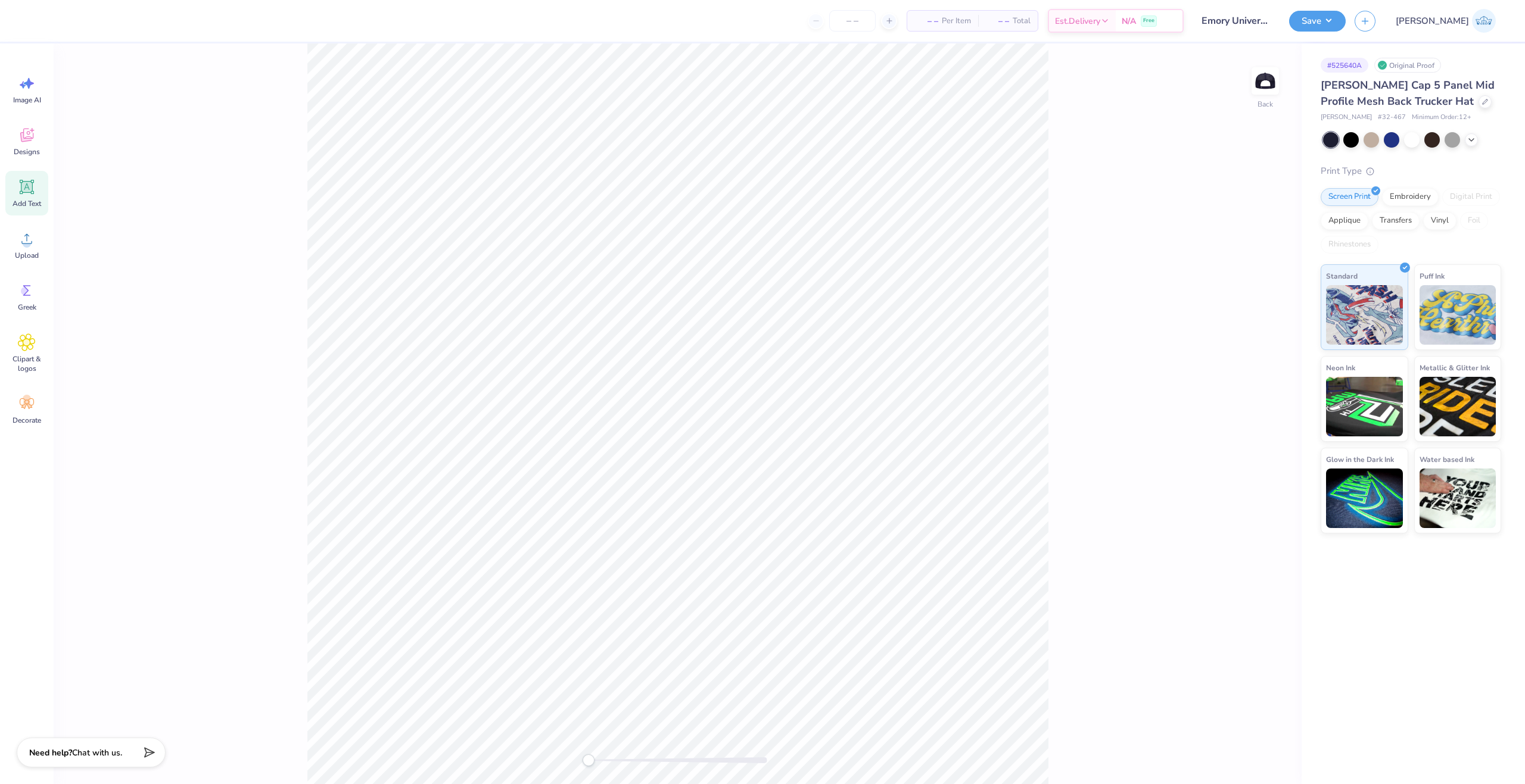
click at [48, 181] on div "Add Text" at bounding box center [27, 194] width 43 height 45
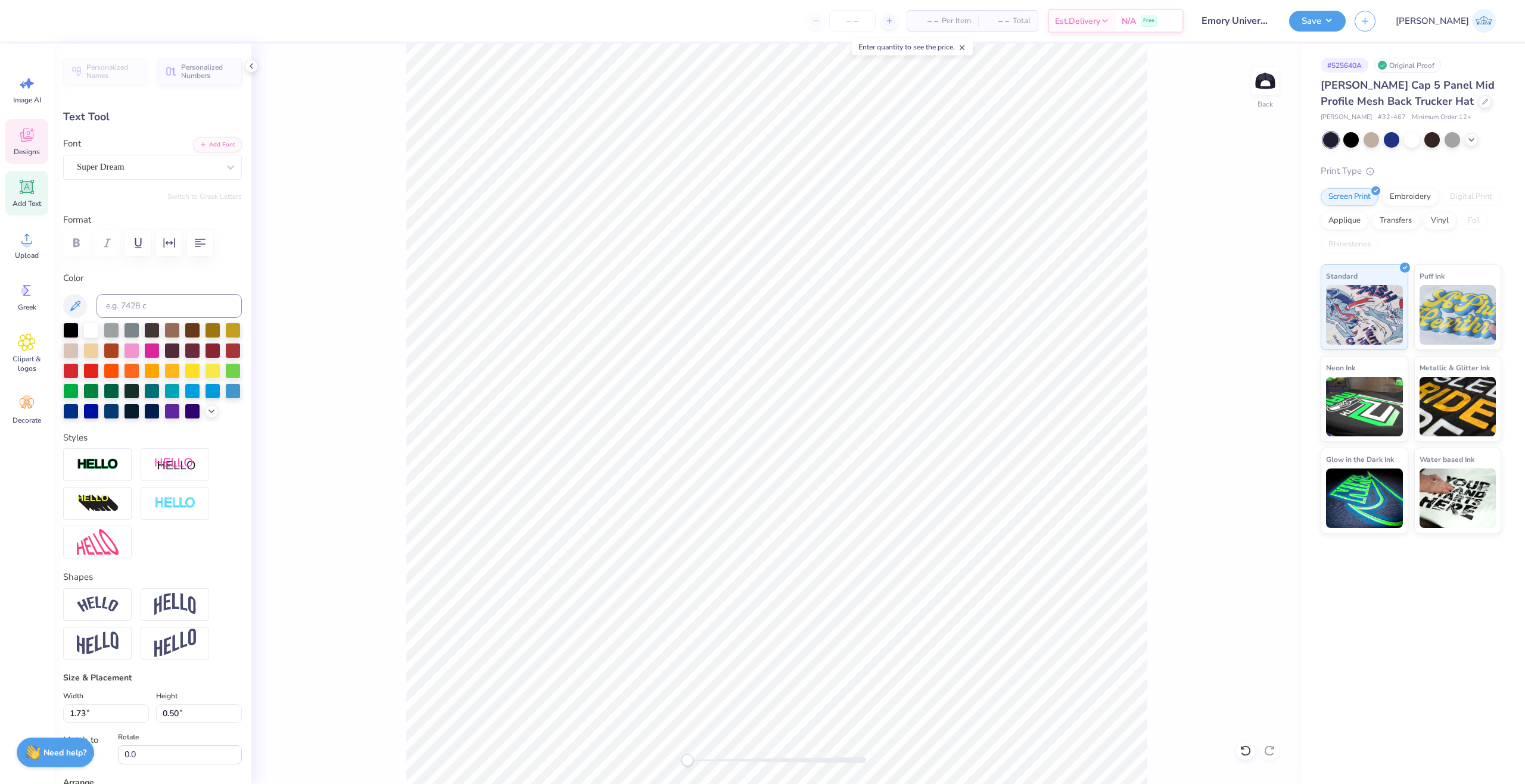
click at [25, 129] on icon at bounding box center [26, 135] width 13 height 14
click at [25, 140] on icon at bounding box center [26, 137] width 12 height 10
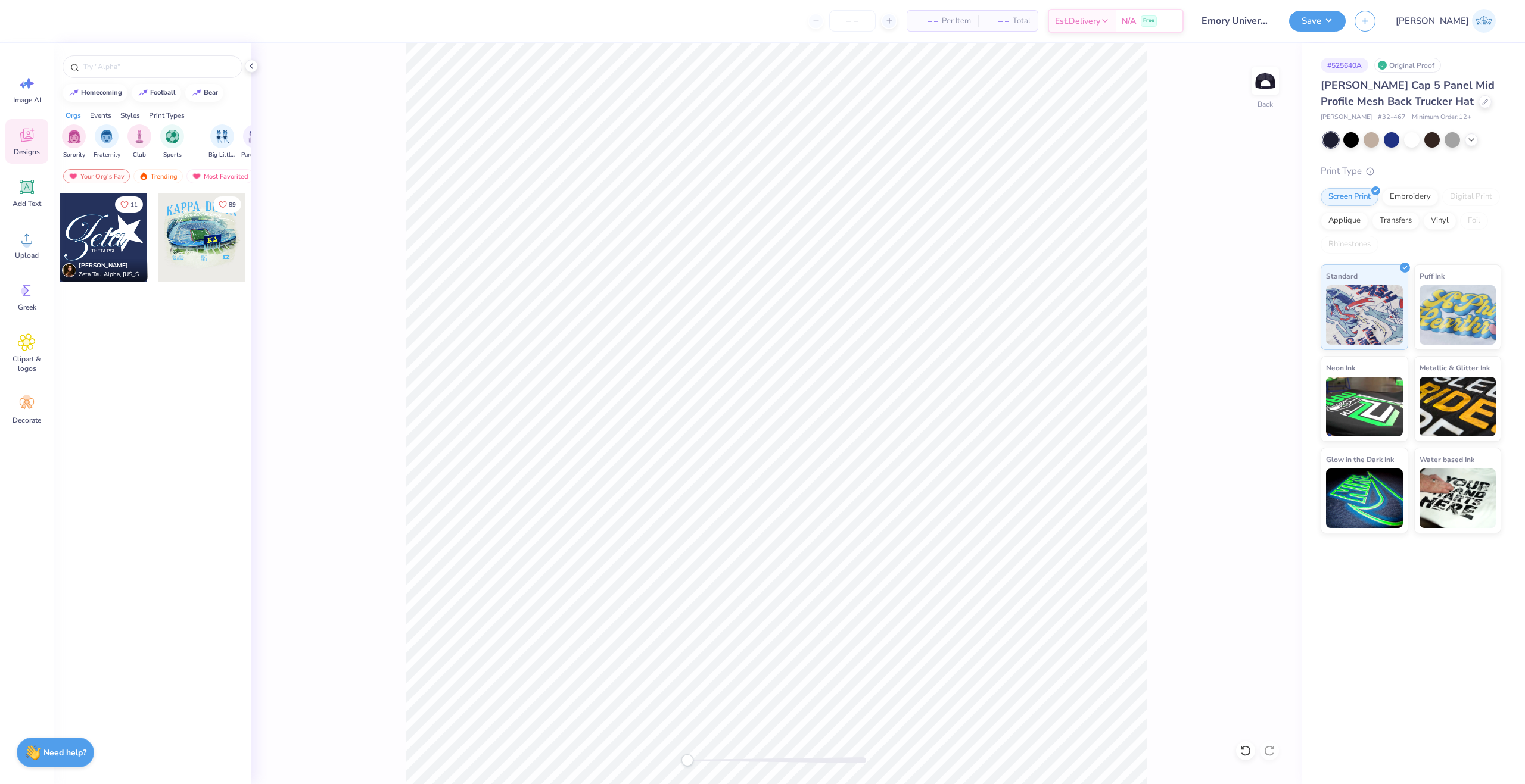
click at [162, 165] on div "Sorority Fraternity Club Sports Big Little Reveal Parent's Weekend Game Day Phi…" at bounding box center [152, 143] width 198 height 45
click at [164, 172] on div "Trending" at bounding box center [158, 176] width 50 height 15
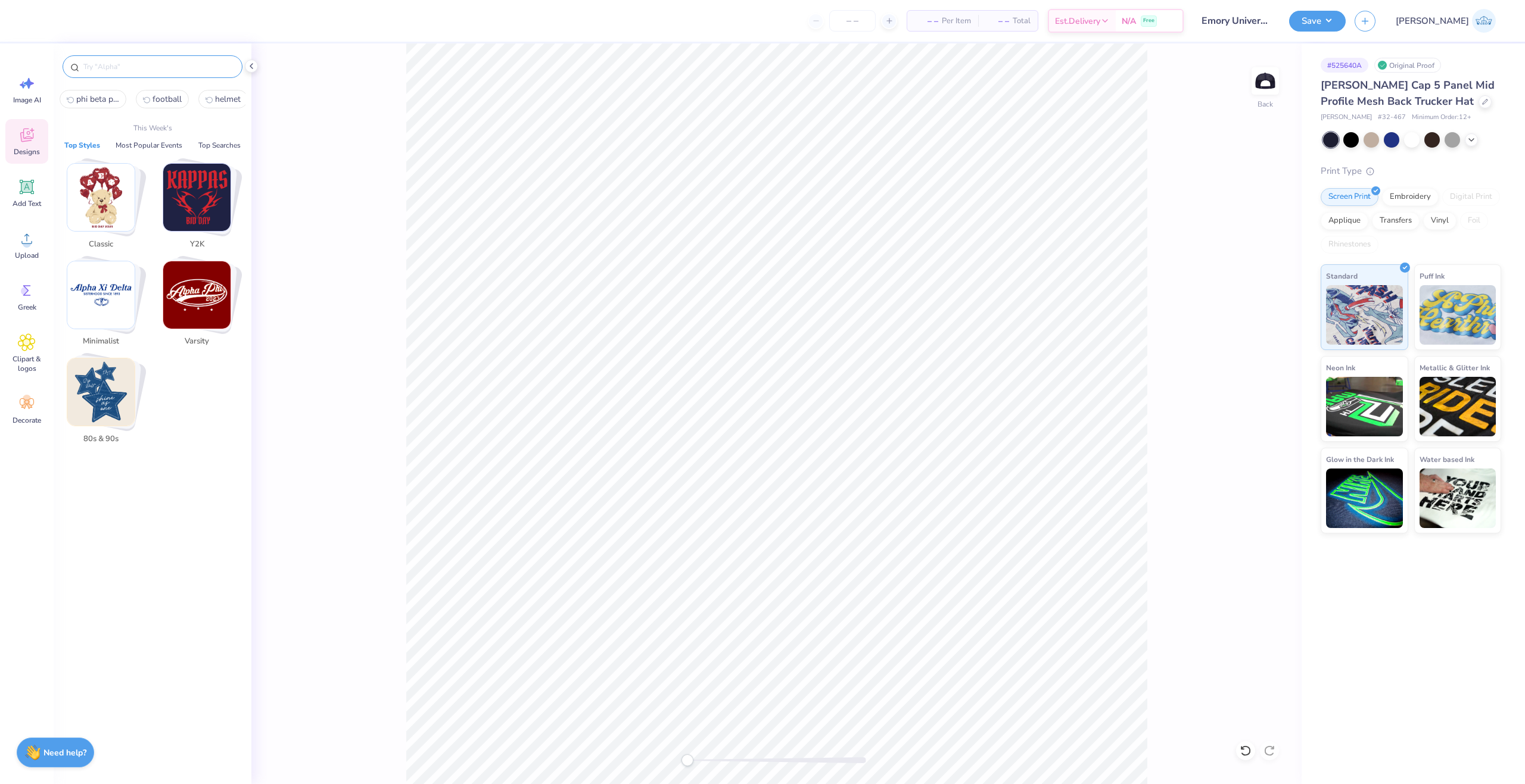
click at [121, 71] on input "text" at bounding box center [158, 66] width 153 height 12
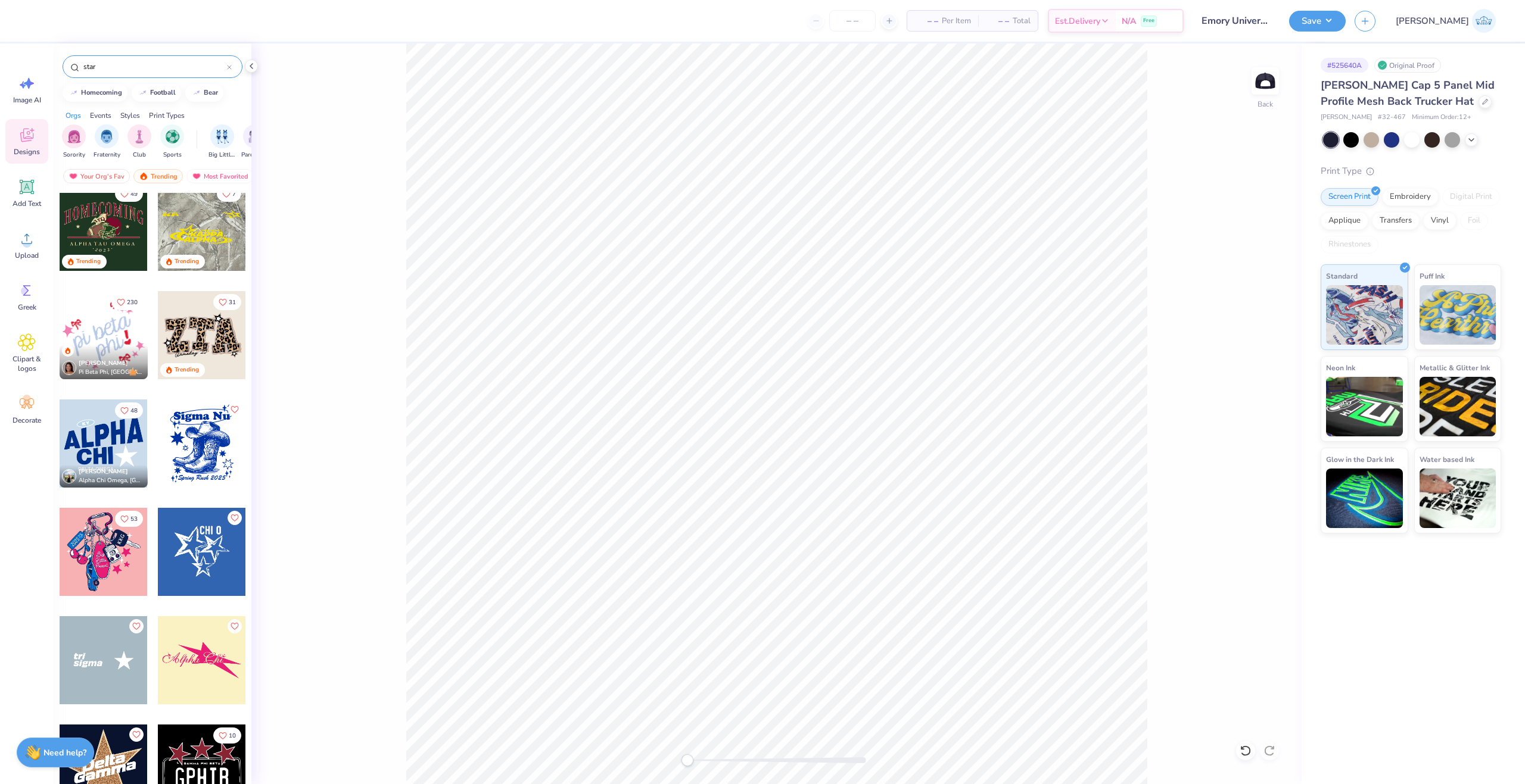
scroll to position [596, 0]
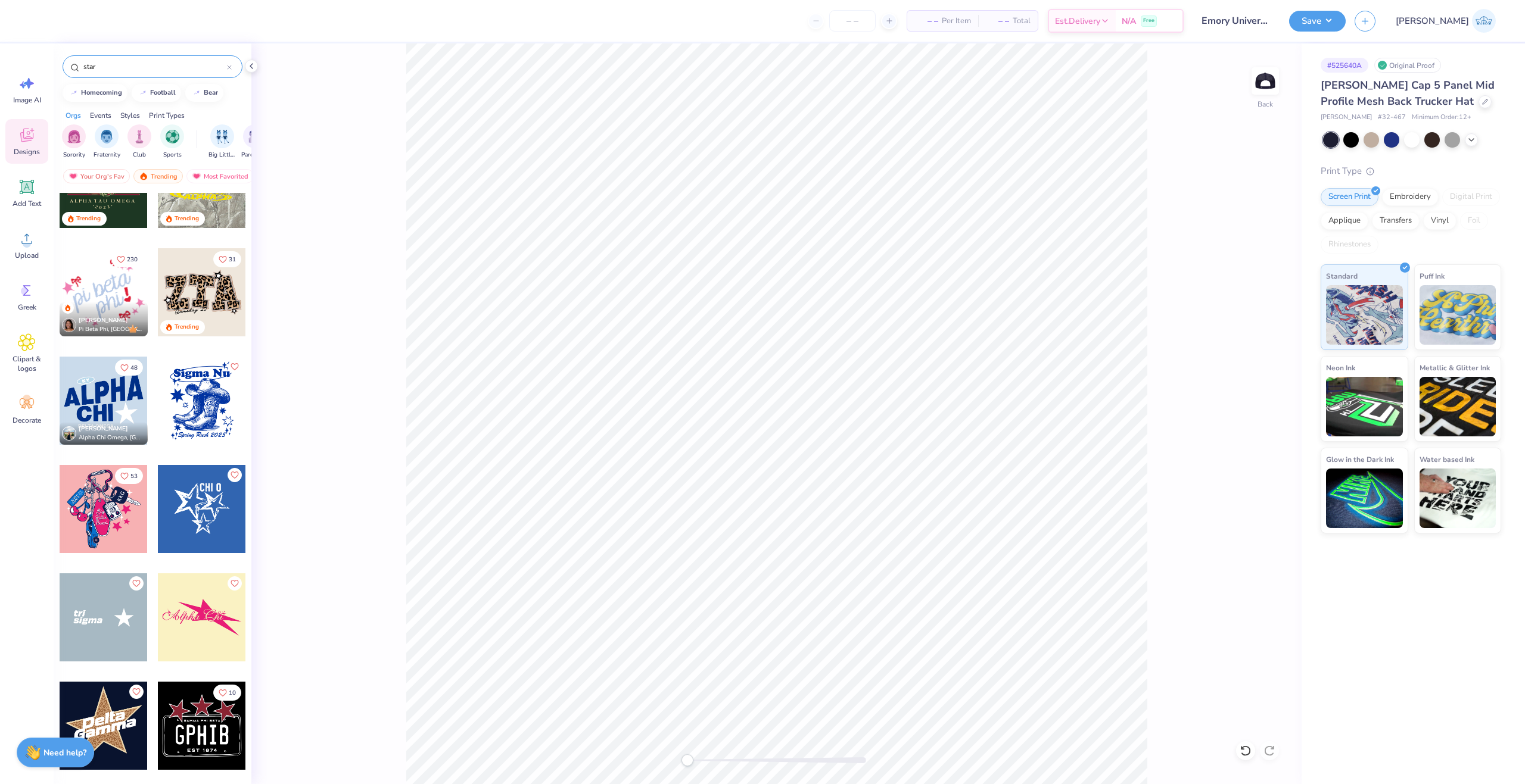
type input "star"
click at [113, 394] on div at bounding box center [103, 400] width 89 height 89
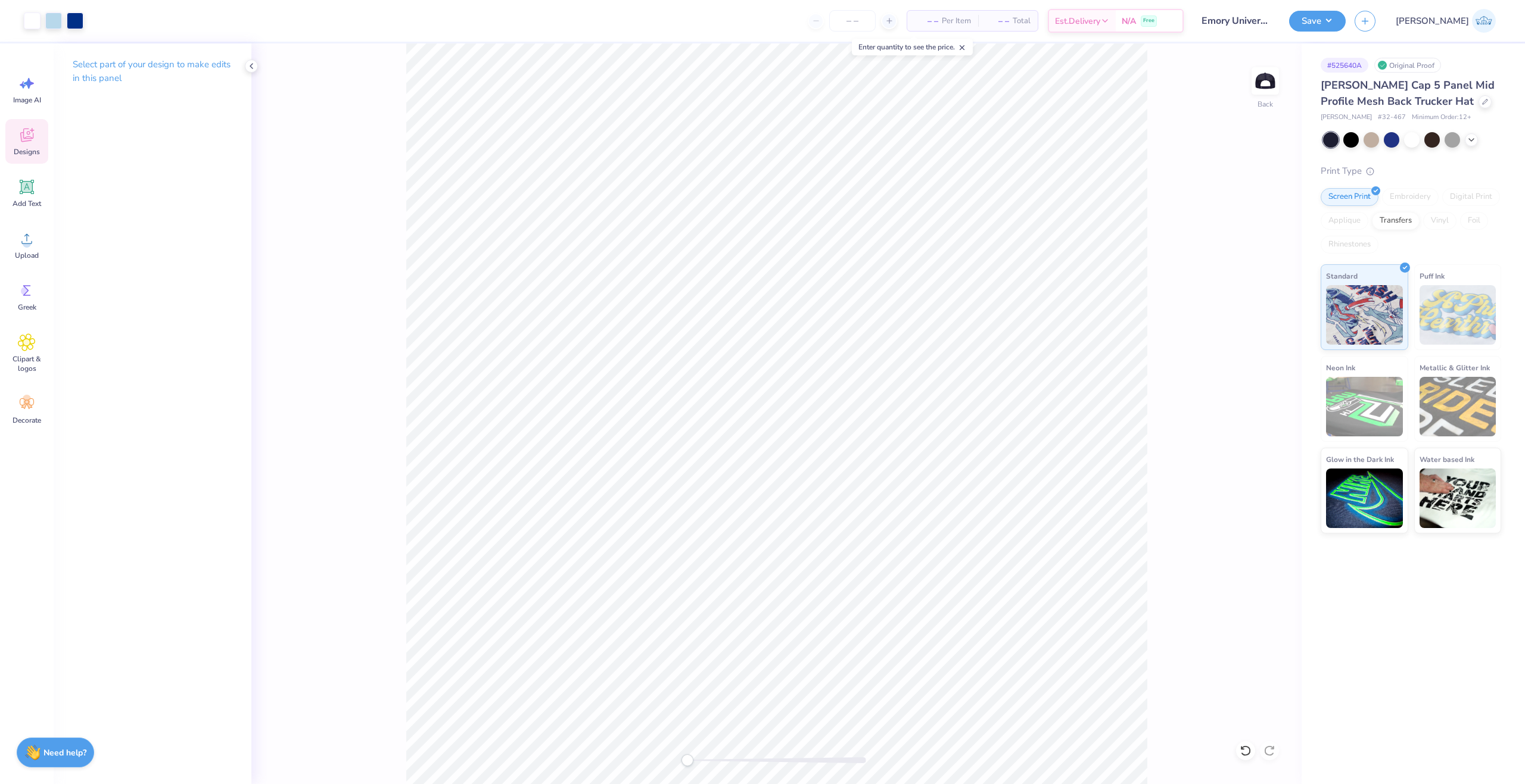
click at [33, 145] on div "Designs" at bounding box center [27, 141] width 43 height 45
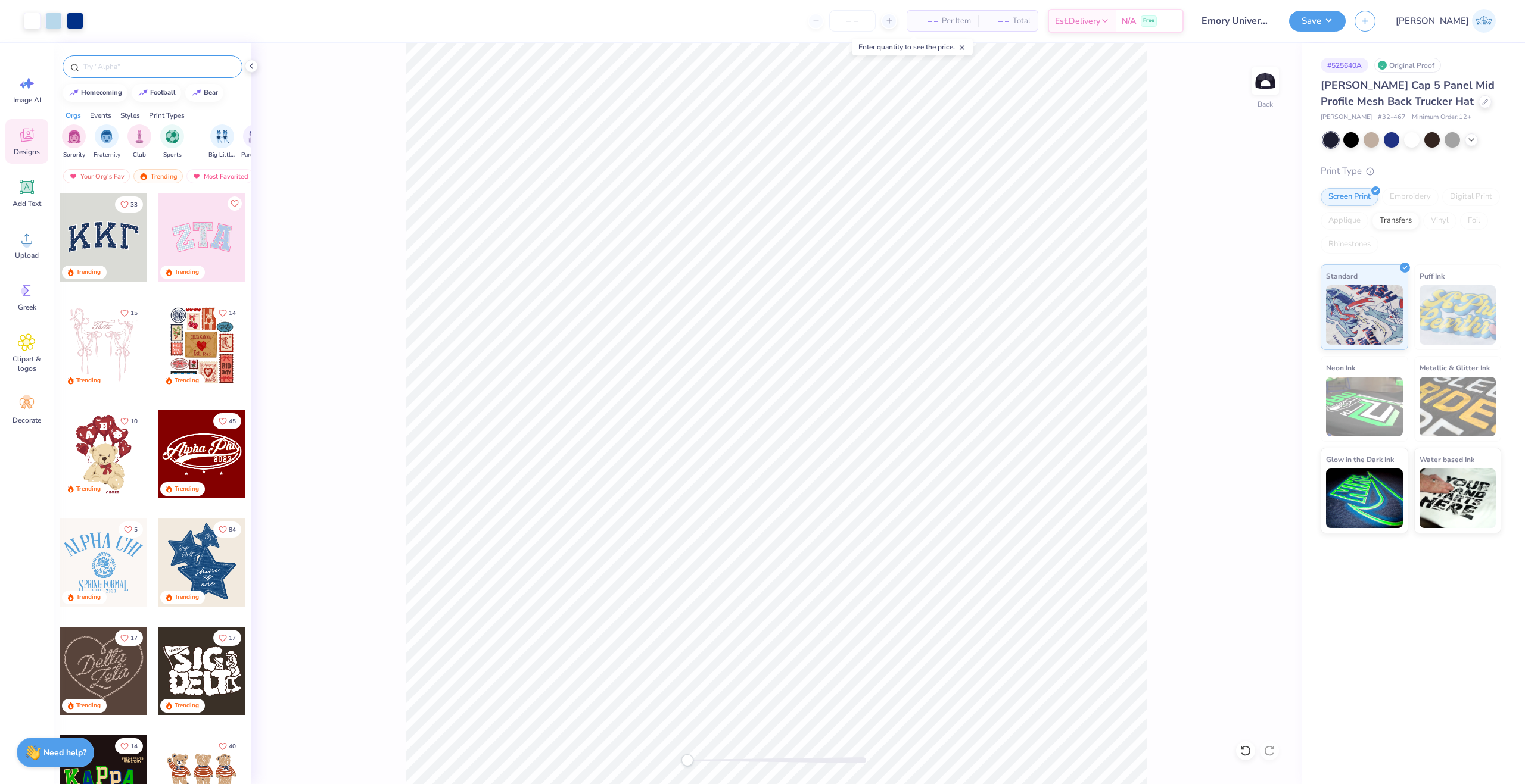
click at [110, 68] on input "text" at bounding box center [158, 66] width 153 height 12
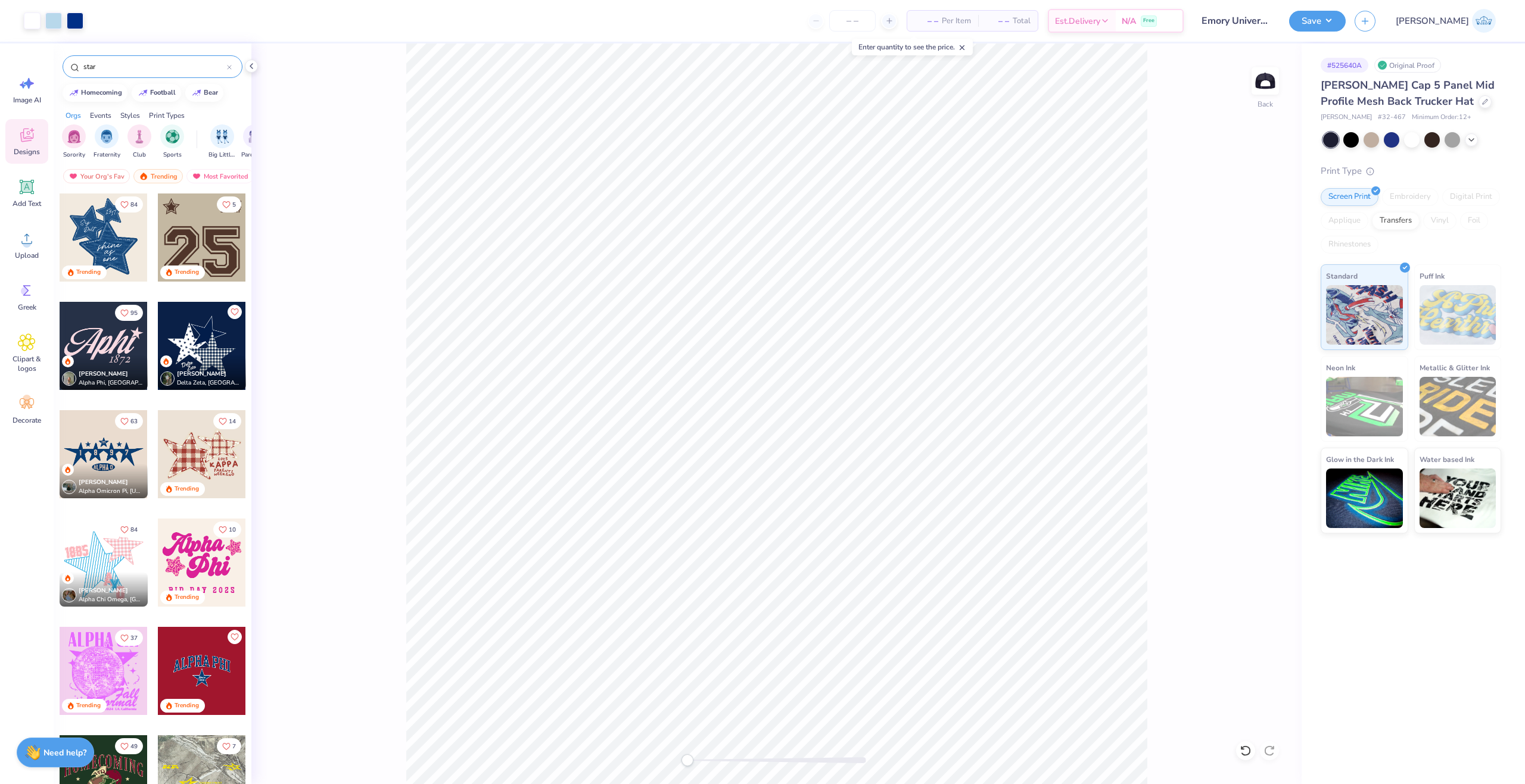
type input "star"
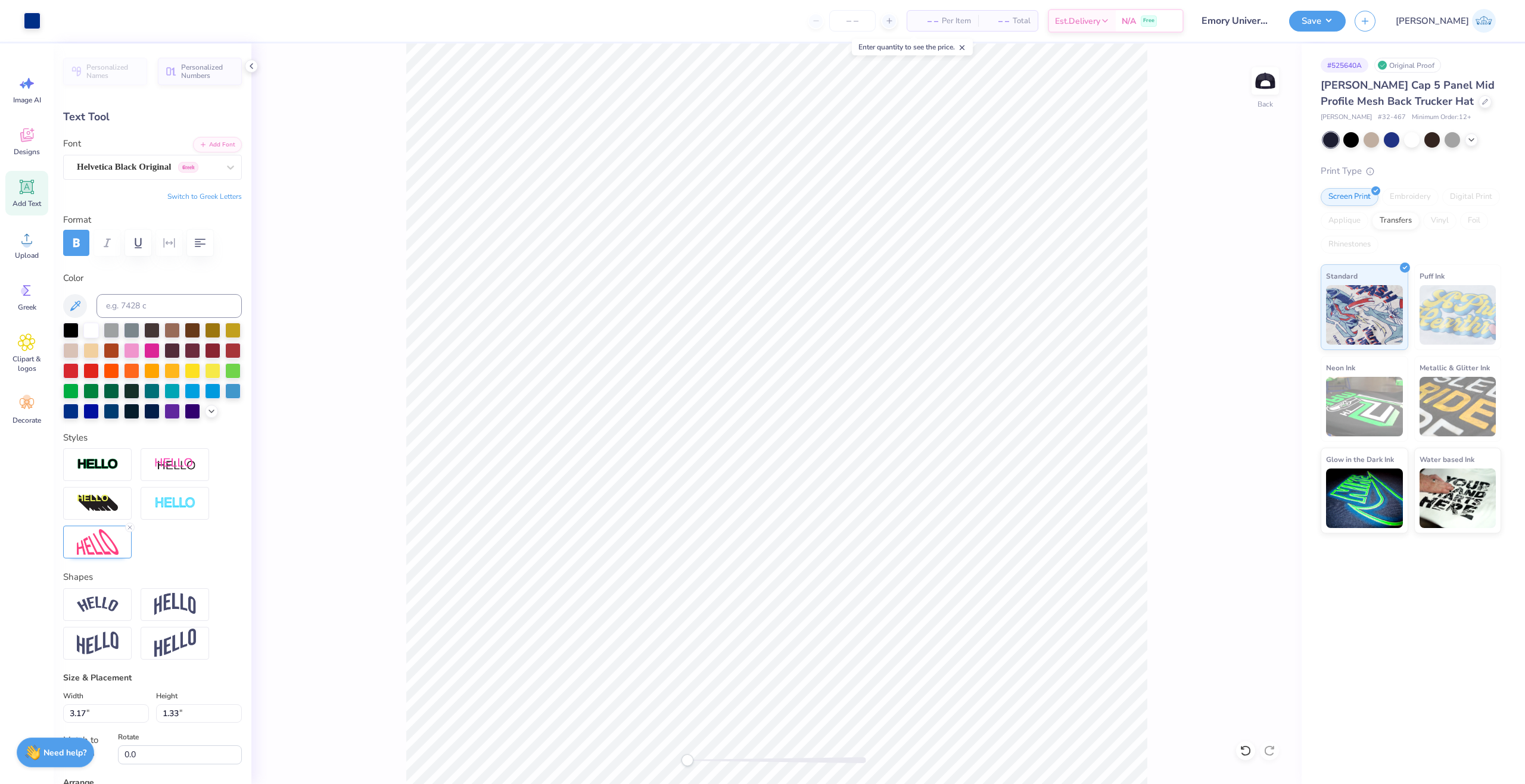
scroll to position [10, 1]
type textarea "SIG"
type input "1.46"
type input "0.72"
type textarea "DELT"
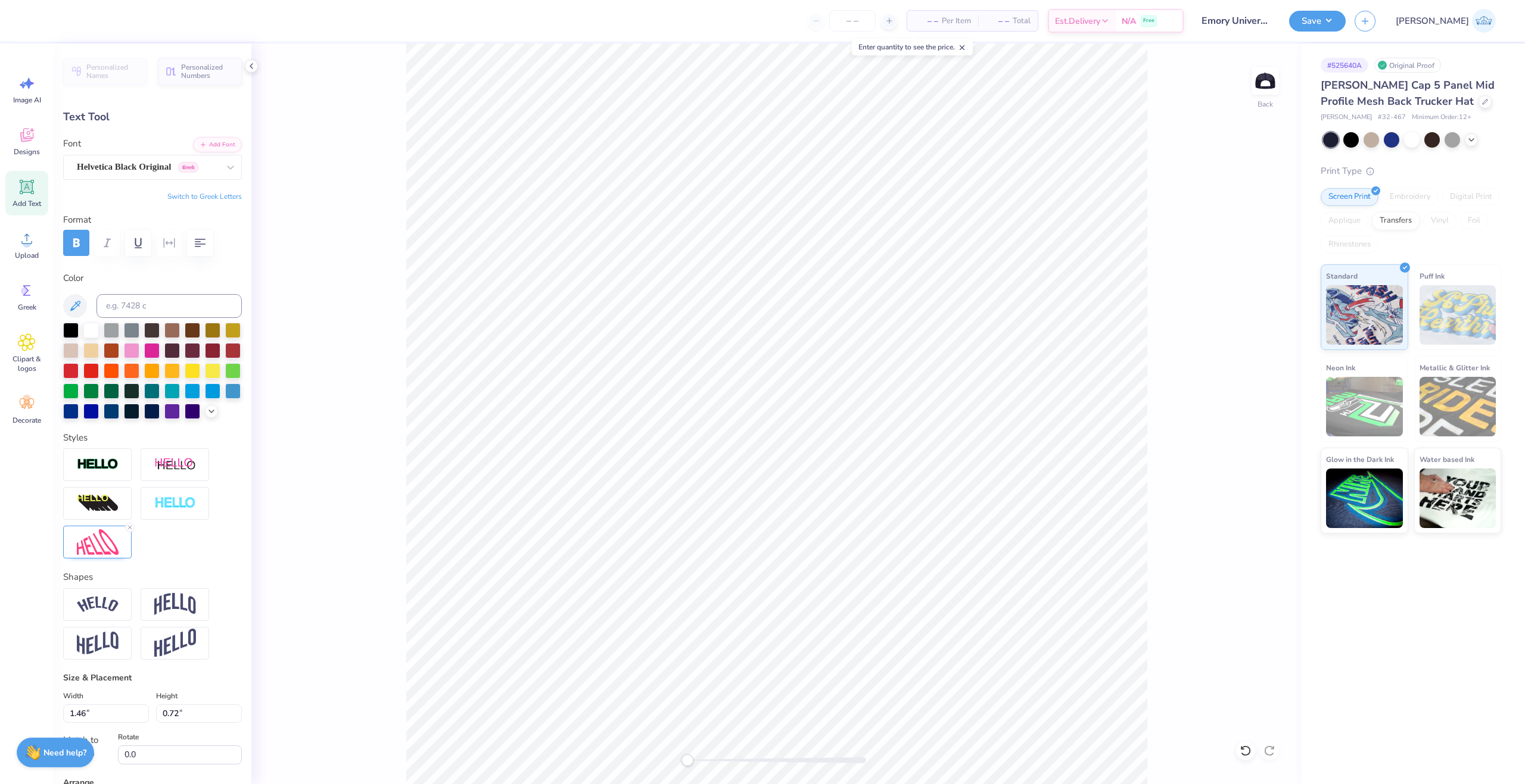
scroll to position [10, 2]
type input "3.18"
type input "1.23"
click at [101, 555] on img at bounding box center [97, 542] width 42 height 25
click at [1244, 760] on div at bounding box center [1246, 751] width 19 height 19
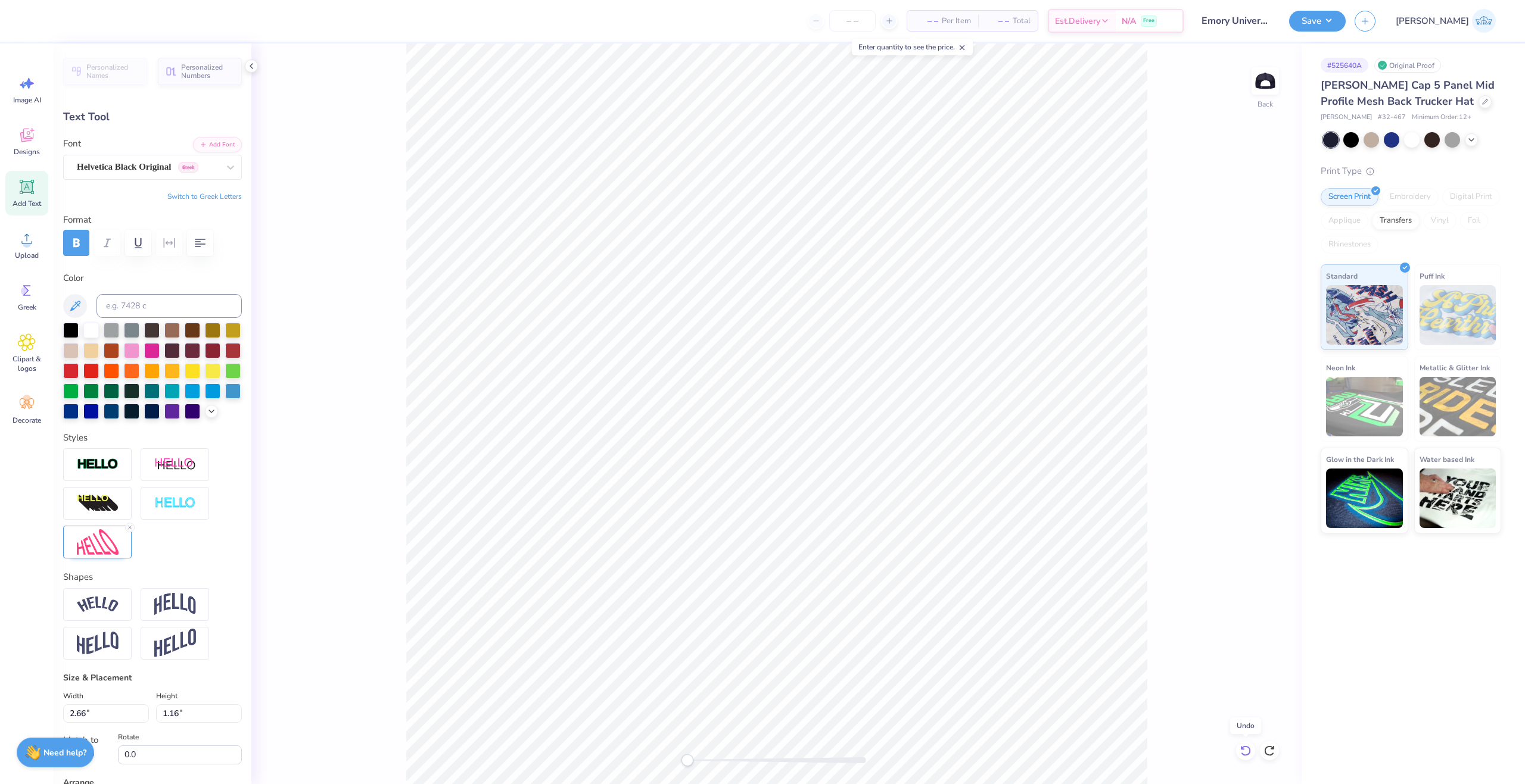
click at [1243, 752] on icon at bounding box center [1246, 751] width 12 height 12
click at [860, 315] on li "Cut" at bounding box center [900, 317] width 94 height 23
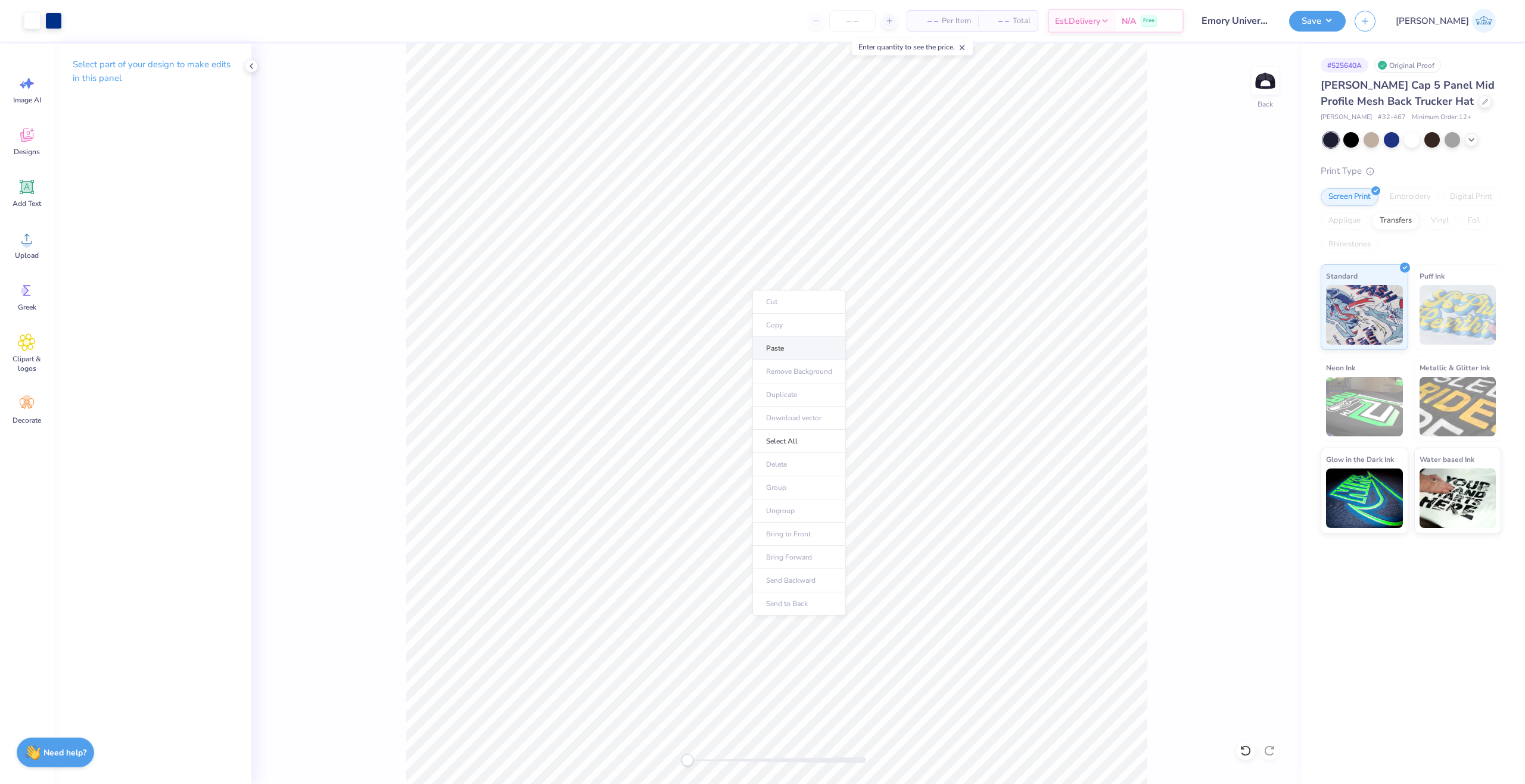
click at [814, 354] on li "Paste" at bounding box center [799, 349] width 94 height 23
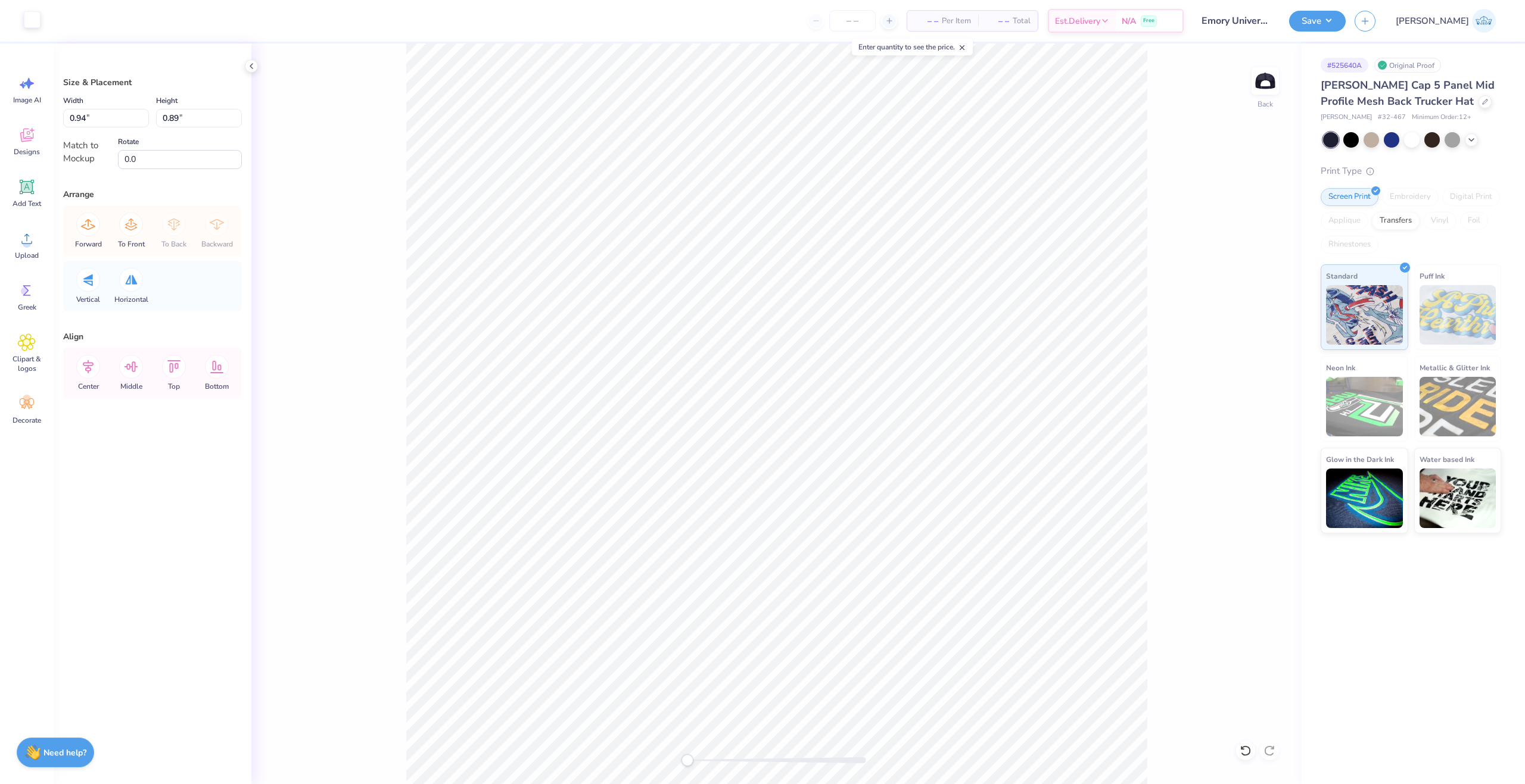
click at [38, 27] on div at bounding box center [31, 19] width 17 height 17
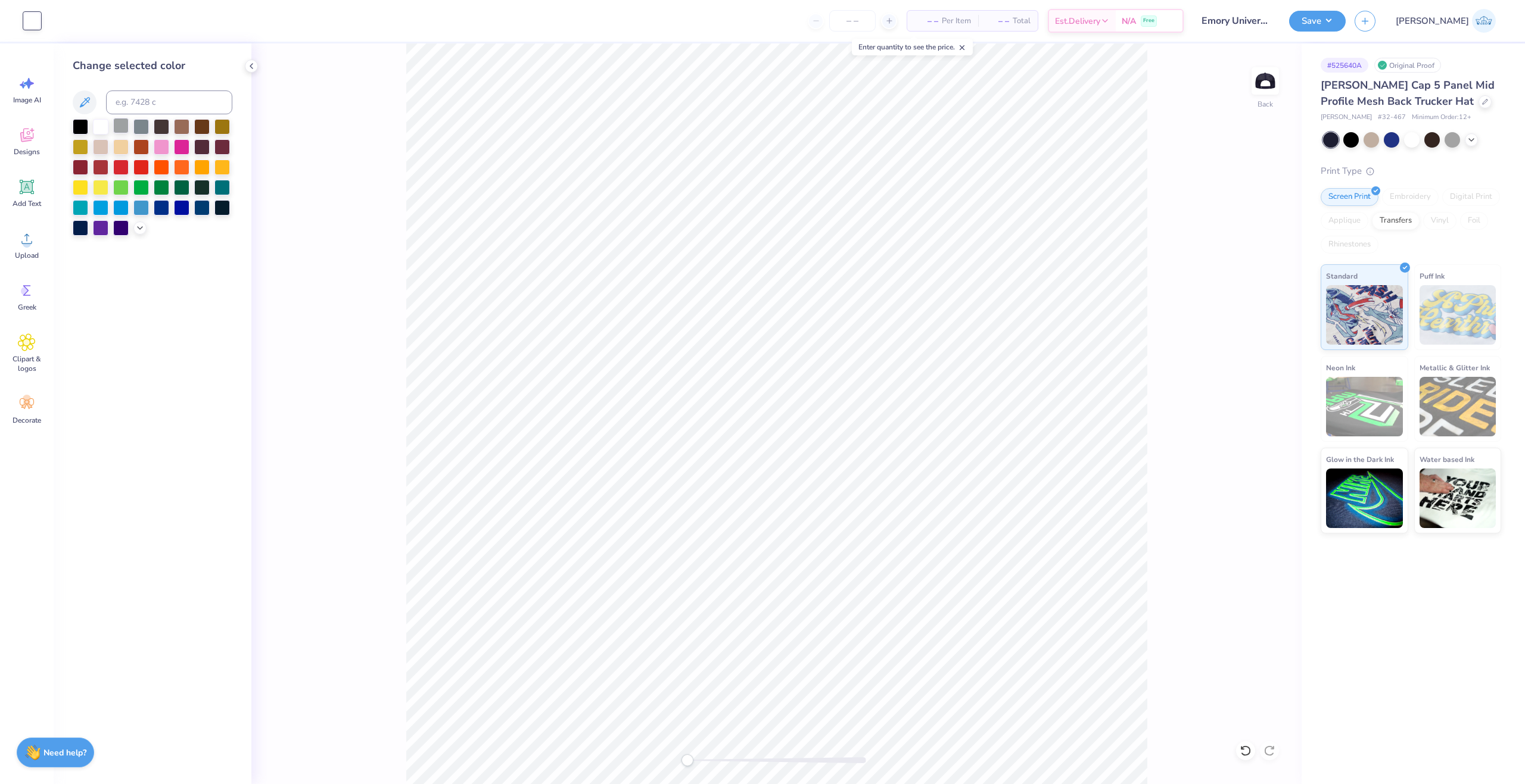
click at [118, 128] on div at bounding box center [121, 126] width 16 height 16
click at [143, 229] on icon at bounding box center [140, 227] width 10 height 10
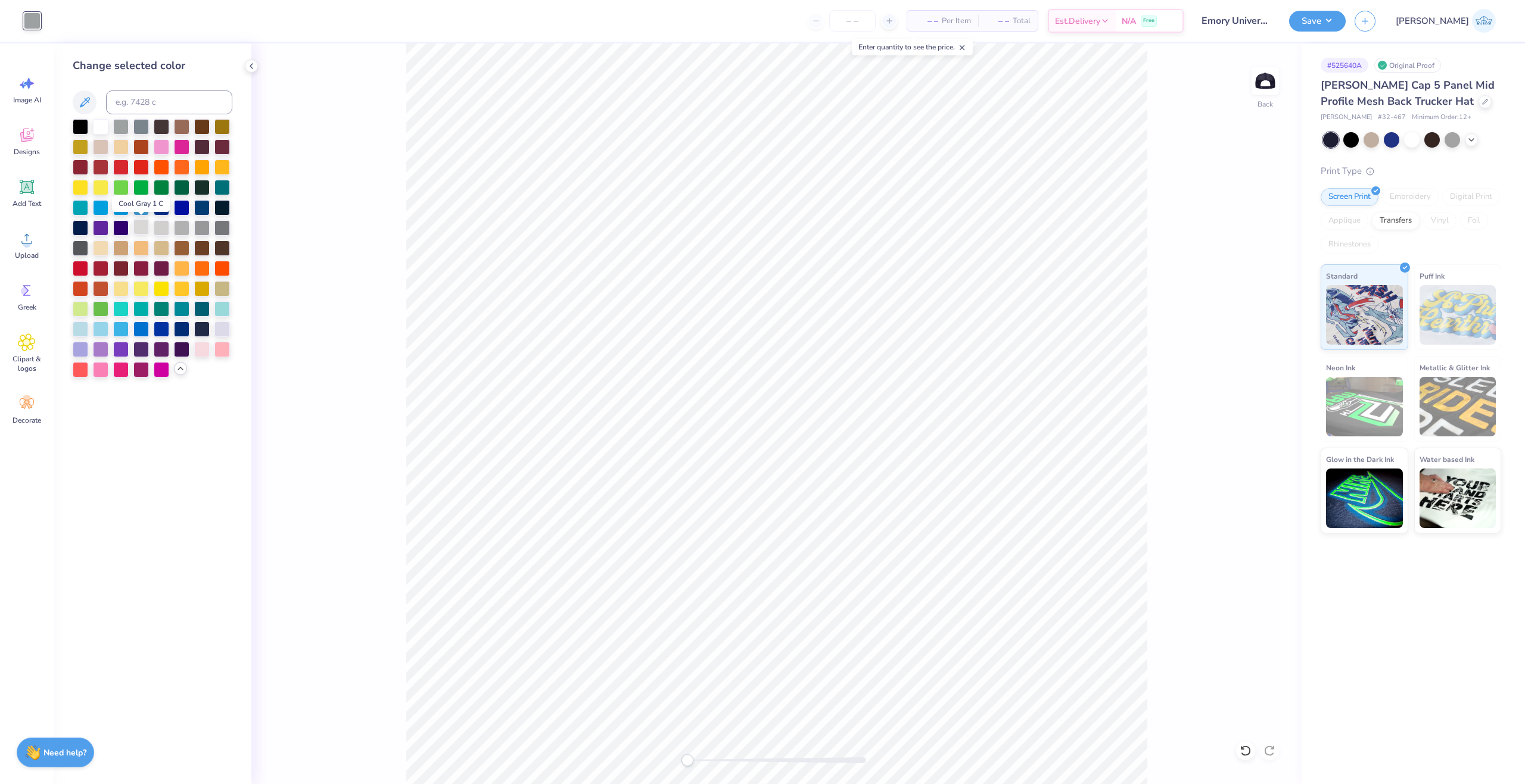
click at [146, 229] on div at bounding box center [141, 227] width 16 height 16
click at [155, 229] on div at bounding box center [162, 227] width 16 height 16
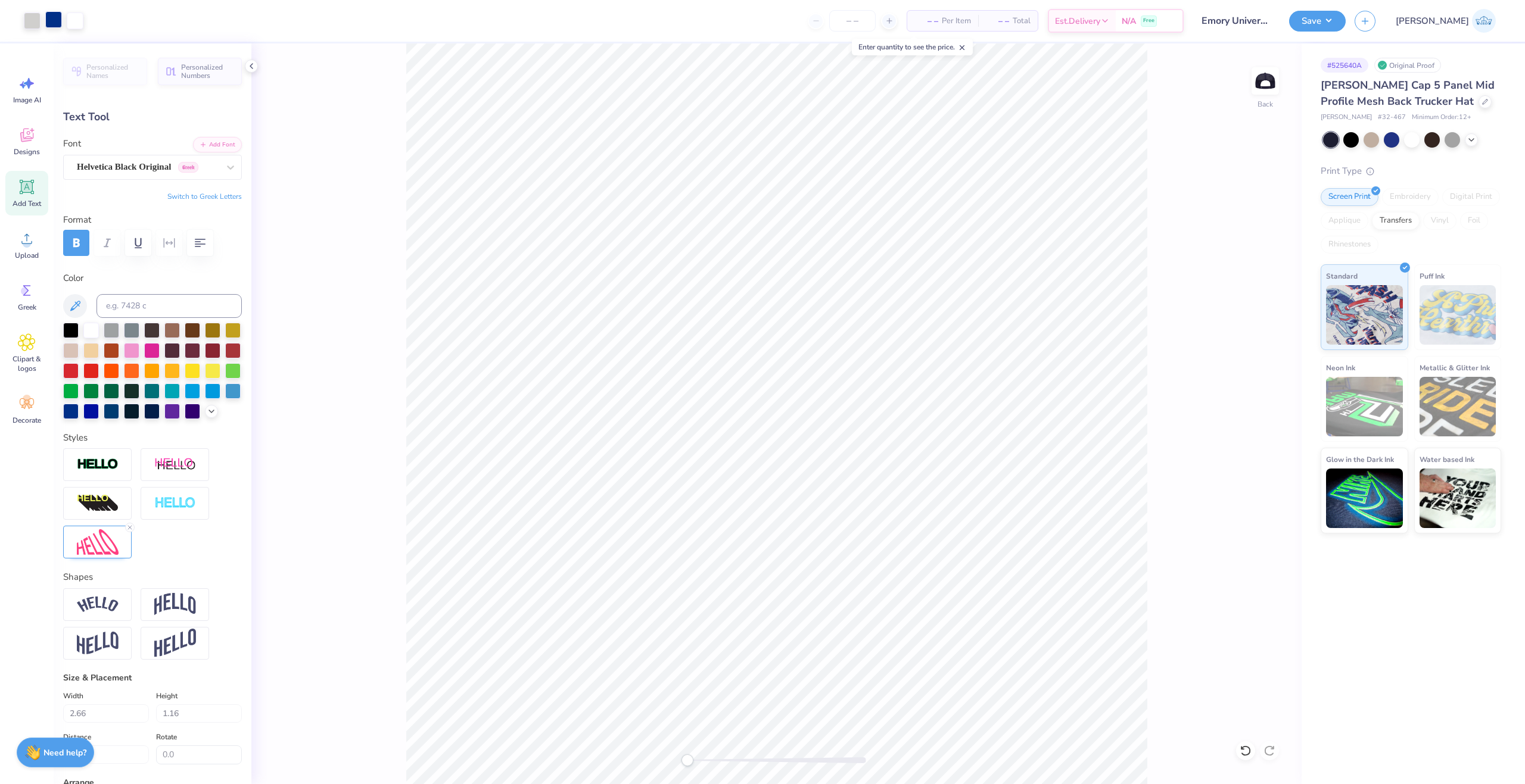
click at [57, 23] on div at bounding box center [53, 19] width 17 height 17
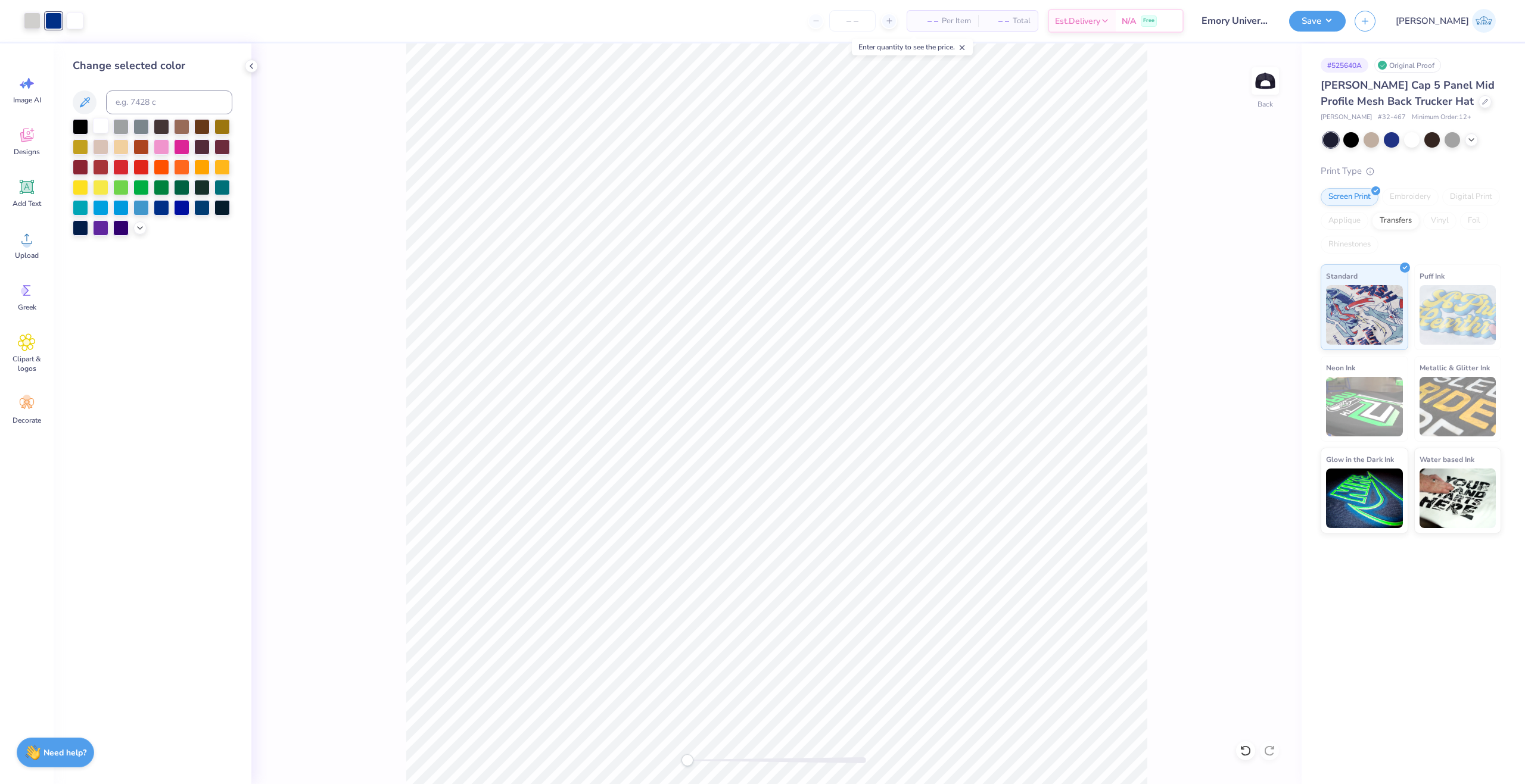
click at [99, 122] on div at bounding box center [100, 126] width 16 height 16
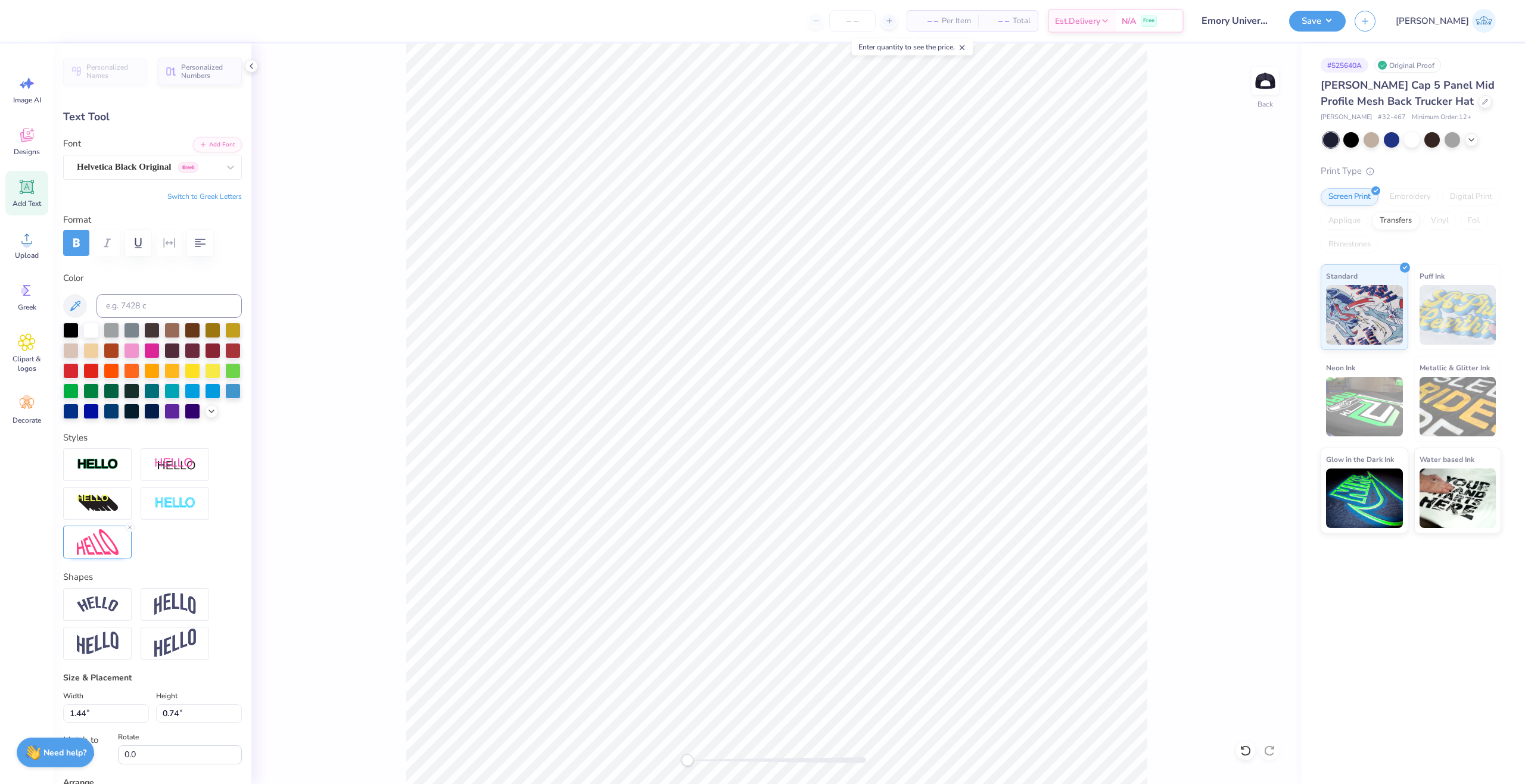
type input "1.44"
type input "0.74"
click at [92, 555] on img at bounding box center [97, 542] width 42 height 25
type input "2.66"
type input "1.16"
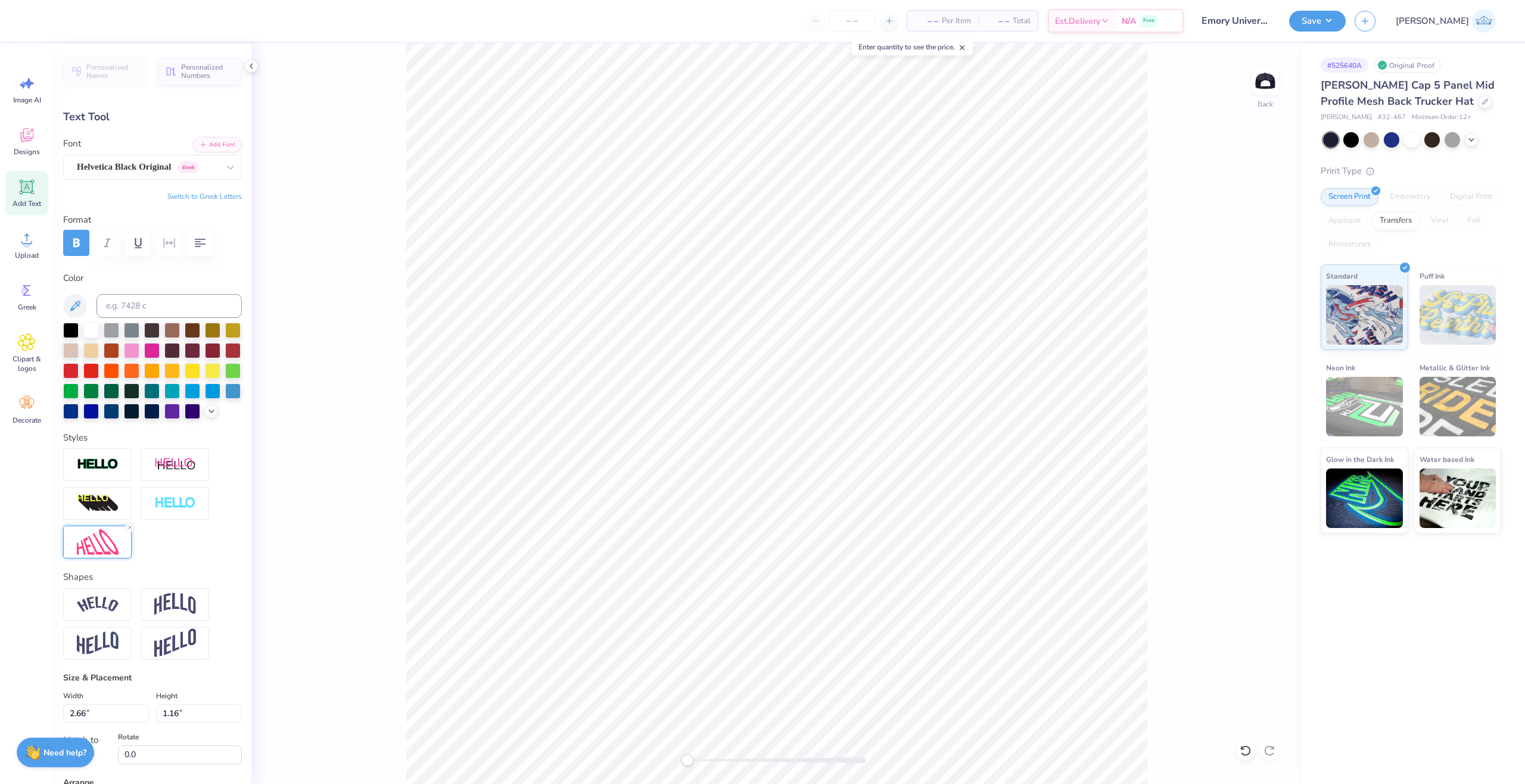
click at [112, 555] on img at bounding box center [97, 542] width 42 height 25
type input "2.40"
type input "1.14"
type input "1.41"
type input "0.14"
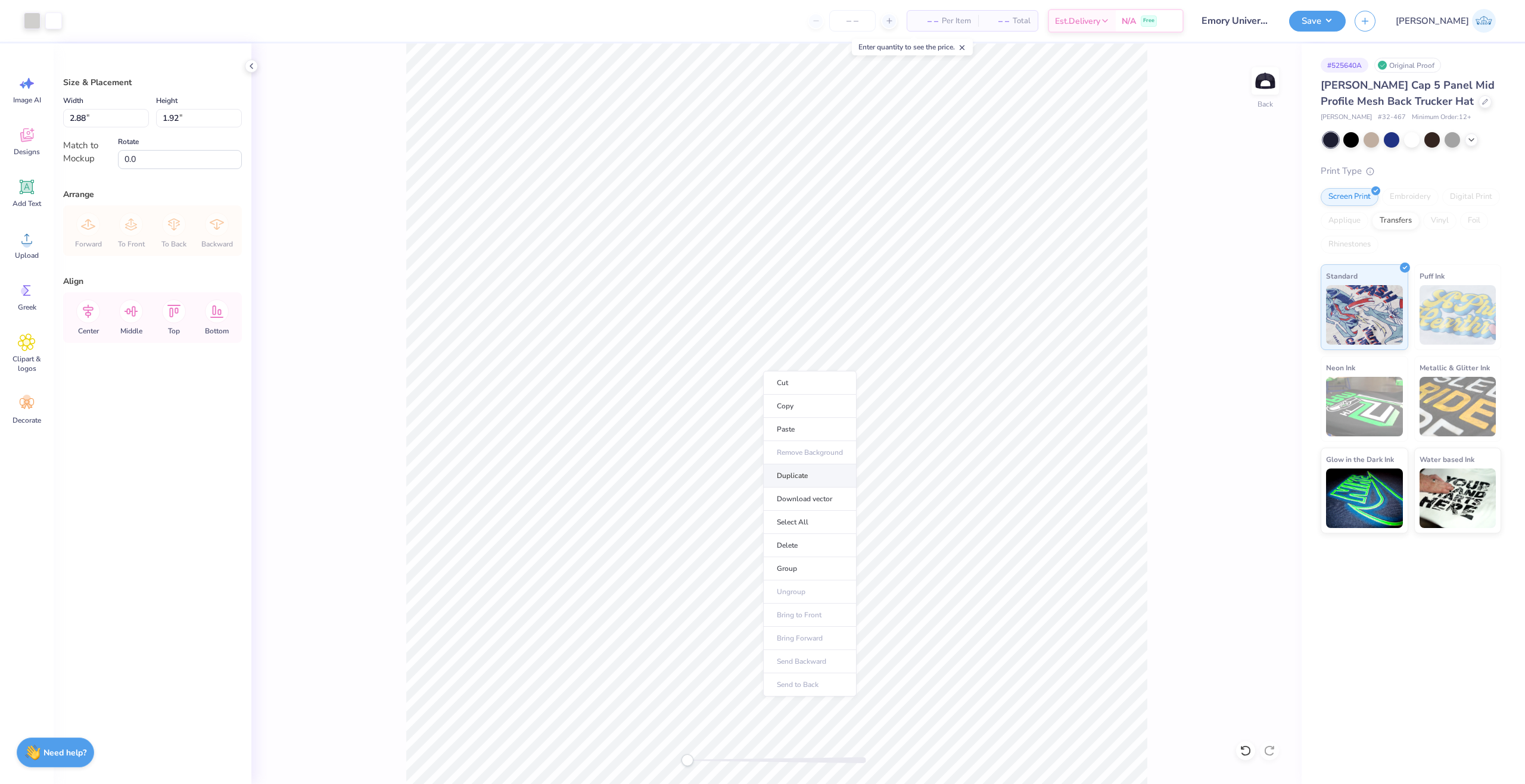
click at [809, 481] on li "Duplicate" at bounding box center [810, 476] width 94 height 23
click at [1253, 757] on div at bounding box center [1246, 751] width 19 height 19
click at [858, 531] on li "Group" at bounding box center [862, 528] width 94 height 23
drag, startPoint x: 99, startPoint y: 122, endPoint x: 62, endPoint y: 105, distance: 40.7
click at [82, 127] on input "2.88" at bounding box center [106, 118] width 86 height 19
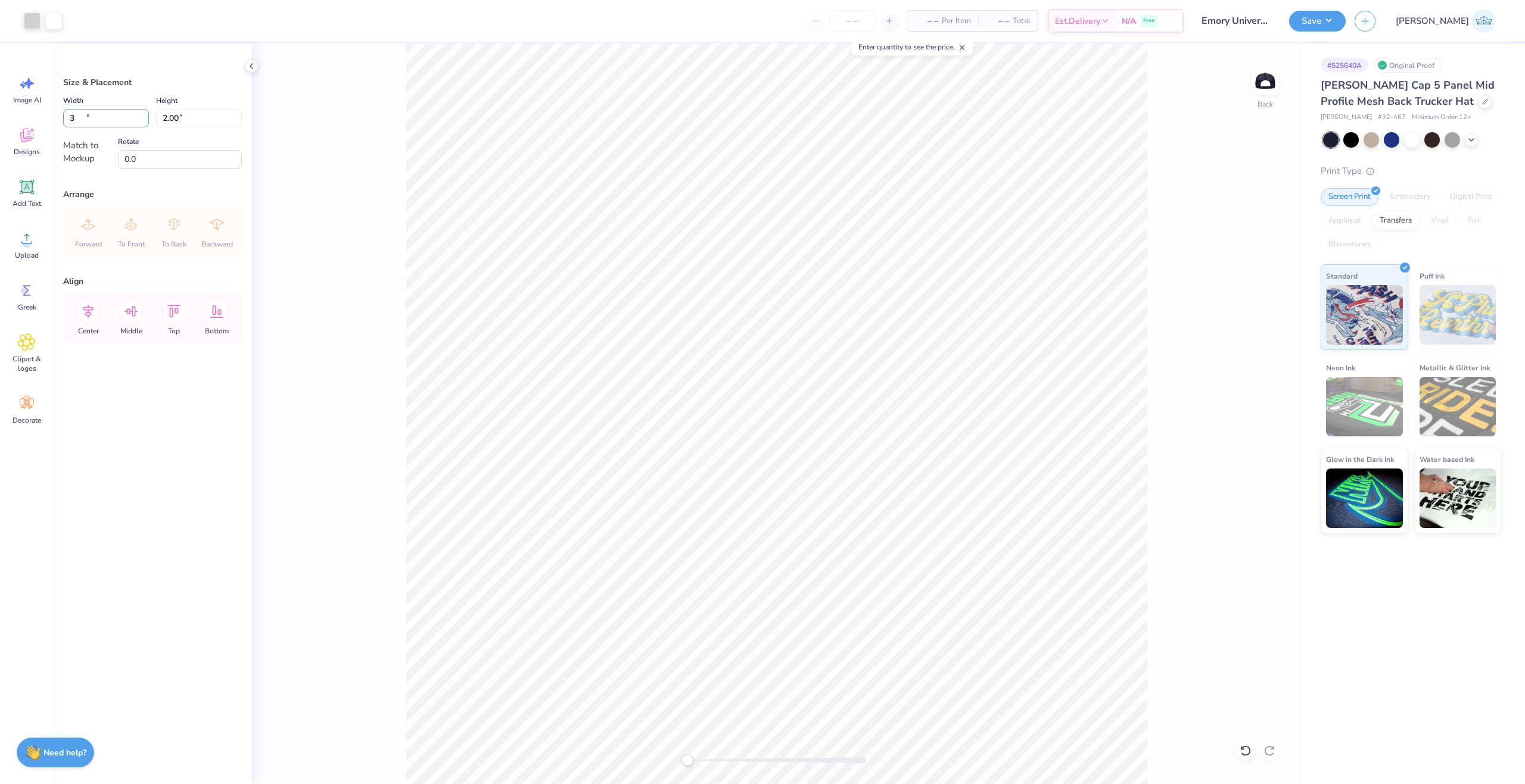
type input "3.00"
type input "2.00"
click at [1408, 225] on div "Transfers" at bounding box center [1395, 219] width 48 height 18
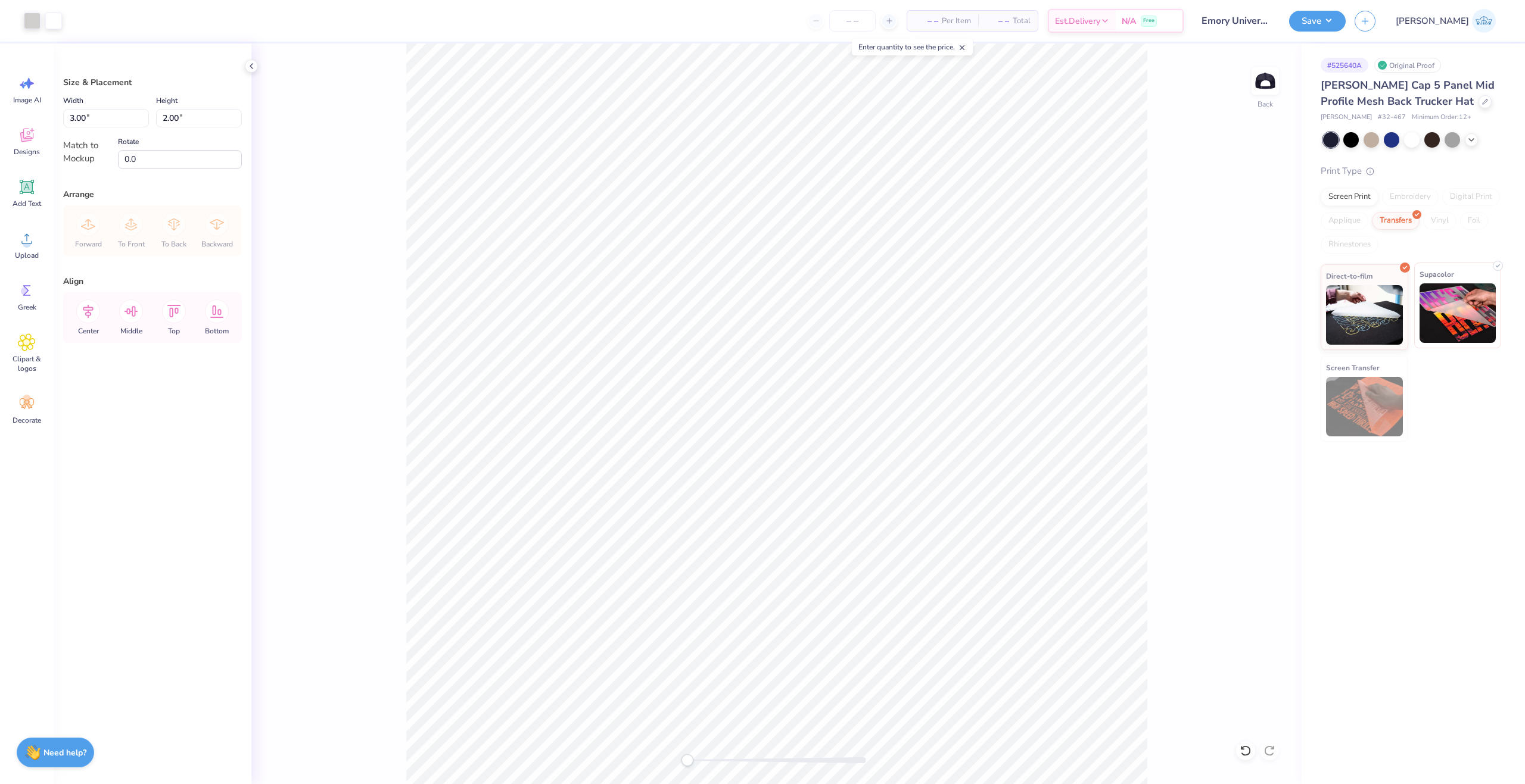
click at [1435, 321] on img at bounding box center [1458, 313] width 77 height 59
click at [89, 155] on div "Match to Mockup" at bounding box center [87, 152] width 48 height 27
click at [86, 313] on icon at bounding box center [88, 312] width 11 height 14
click at [120, 306] on div "Middle" at bounding box center [132, 317] width 43 height 51
click at [121, 308] on icon at bounding box center [131, 312] width 23 height 23
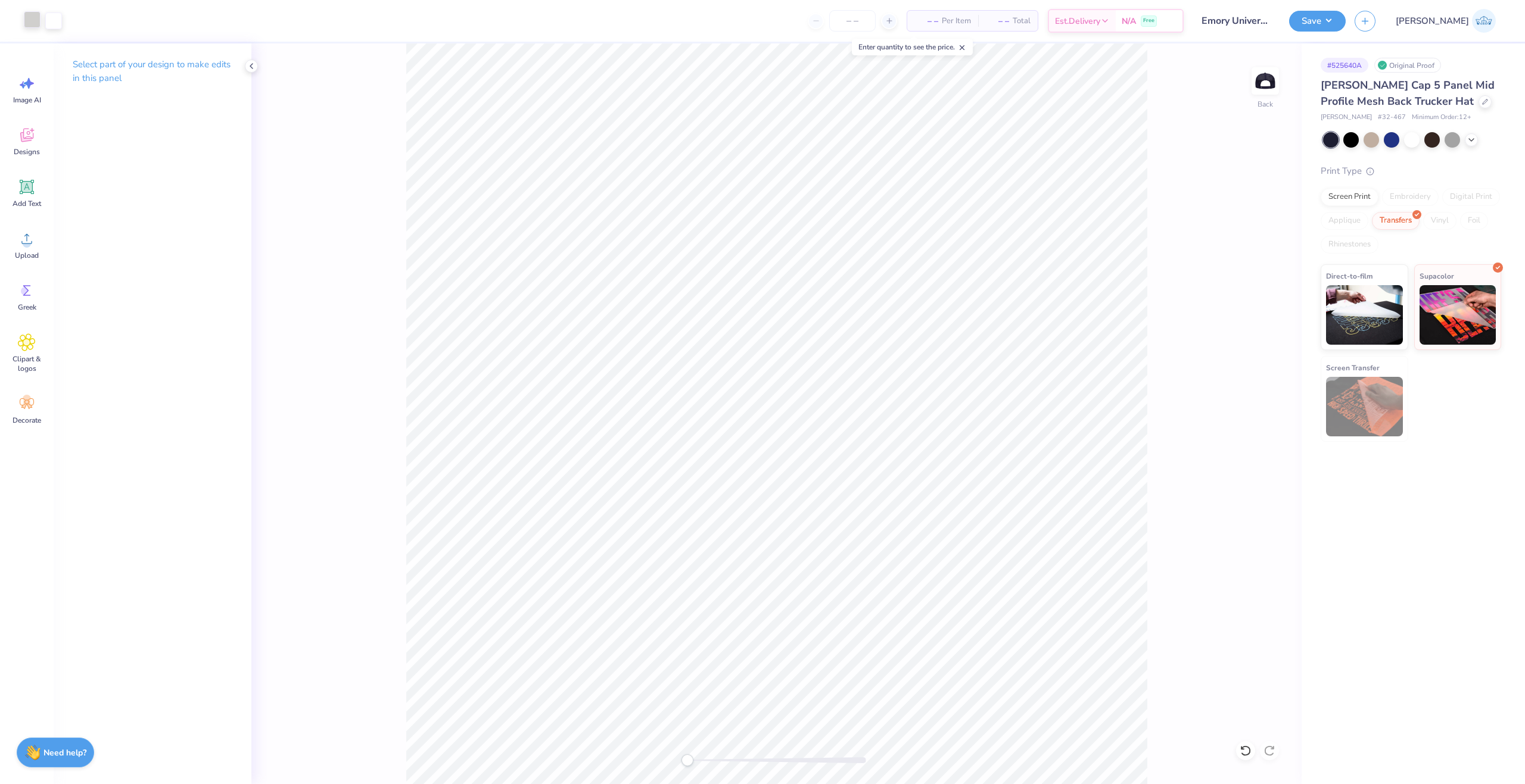
click at [30, 27] on div at bounding box center [31, 19] width 17 height 17
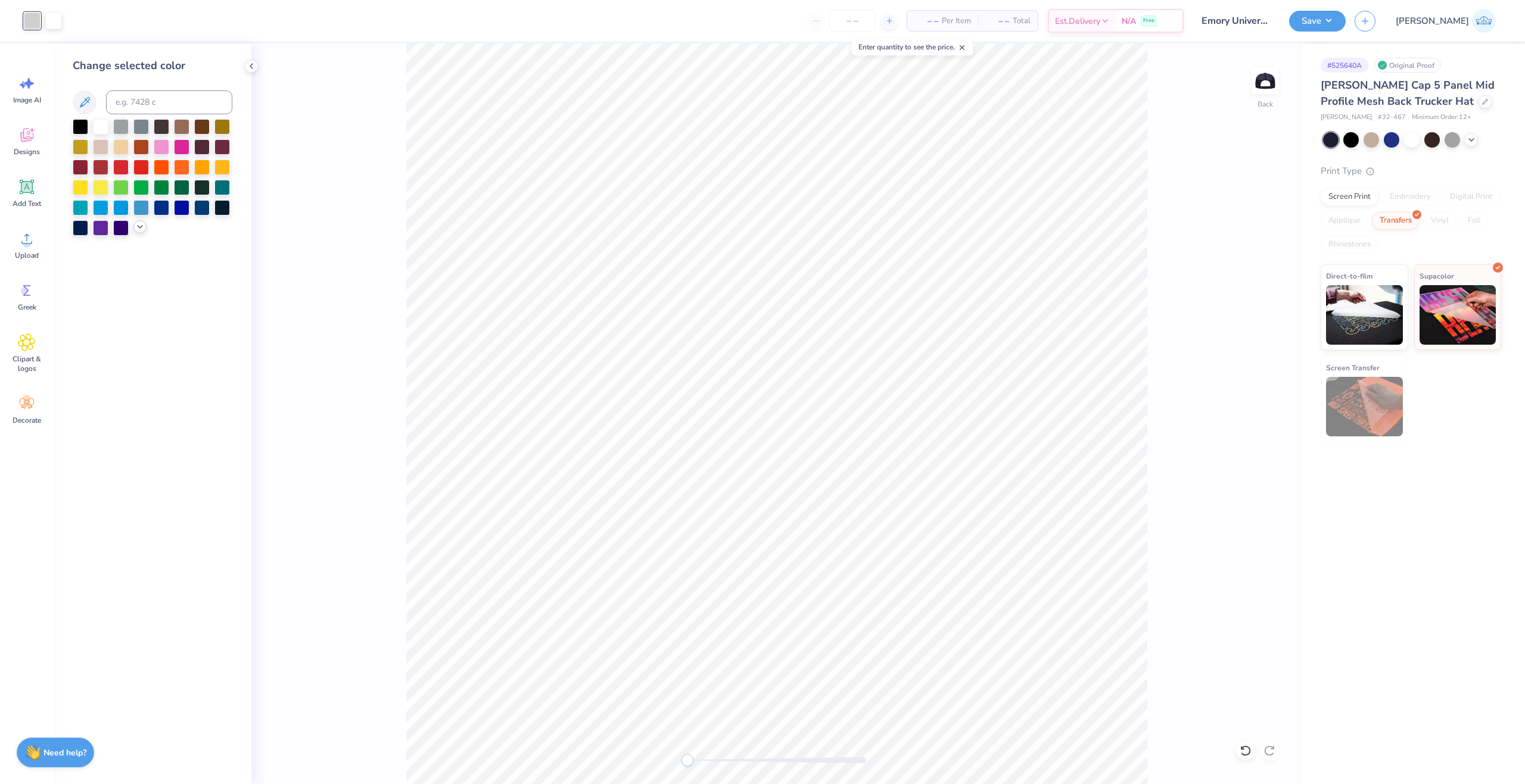
click at [136, 225] on icon at bounding box center [140, 227] width 10 height 10
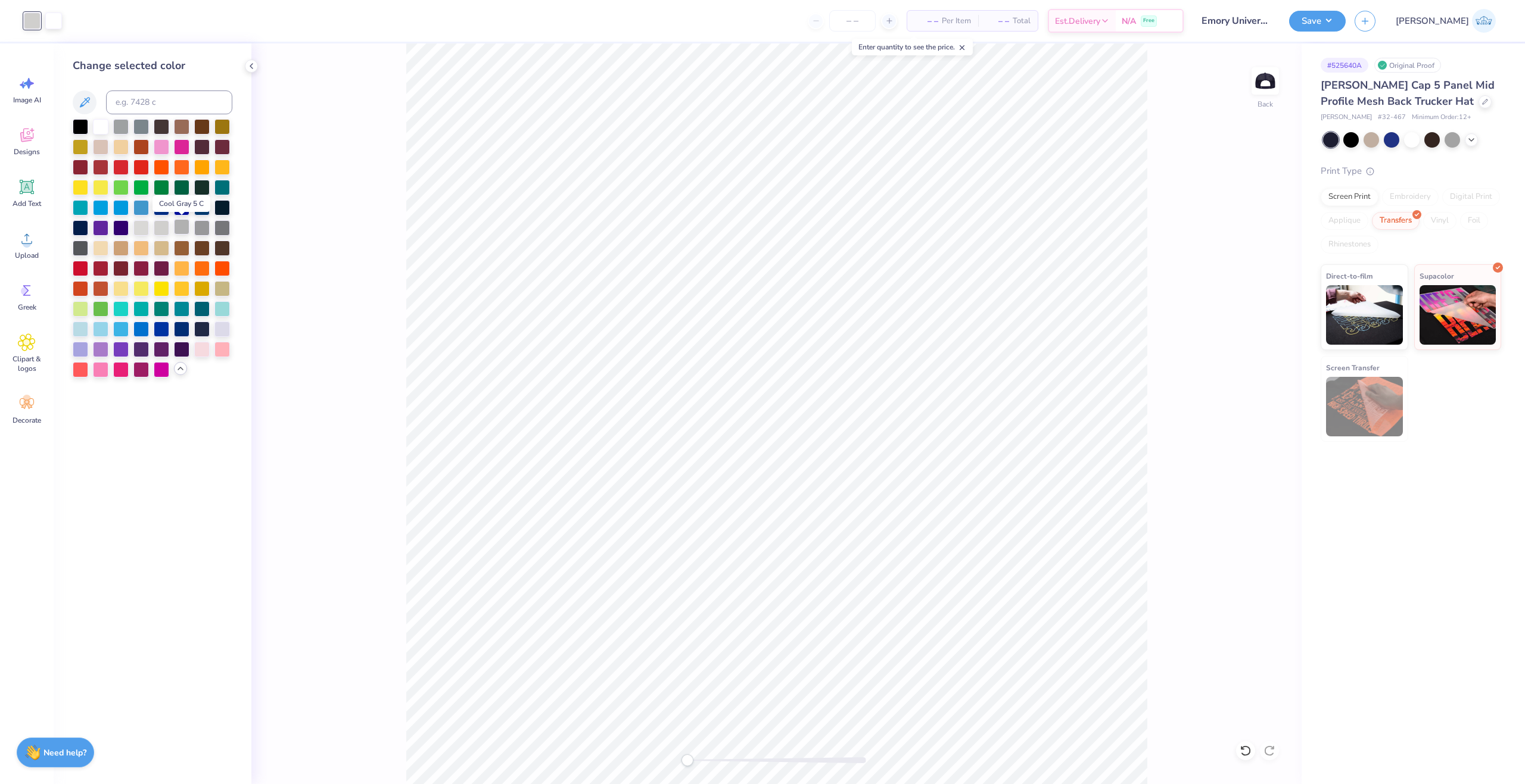
click at [178, 224] on div at bounding box center [182, 227] width 16 height 16
click at [162, 229] on div at bounding box center [162, 227] width 16 height 16
click at [1346, 24] on button "Save" at bounding box center [1317, 19] width 57 height 20
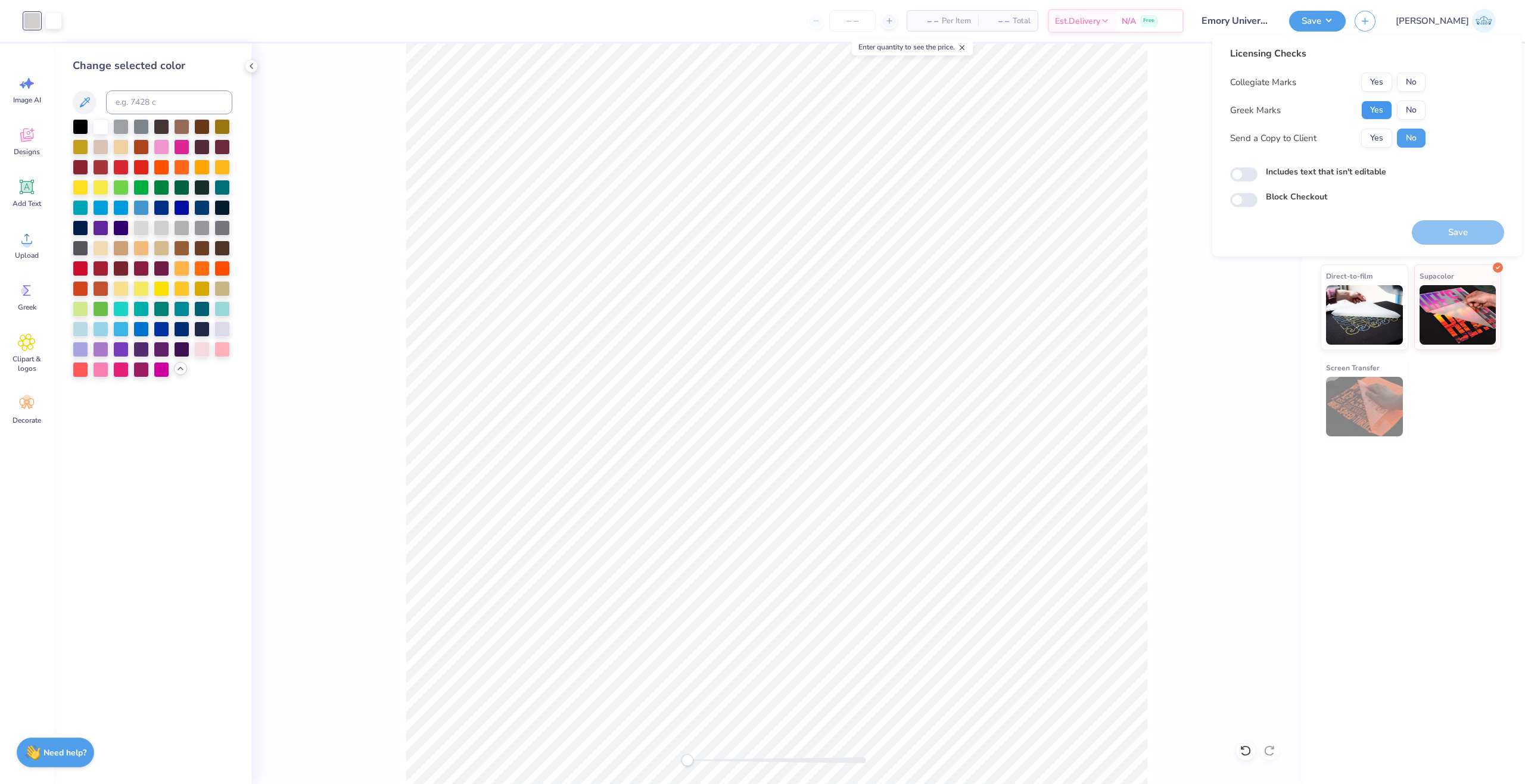
click at [1390, 116] on button "Yes" at bounding box center [1377, 110] width 31 height 19
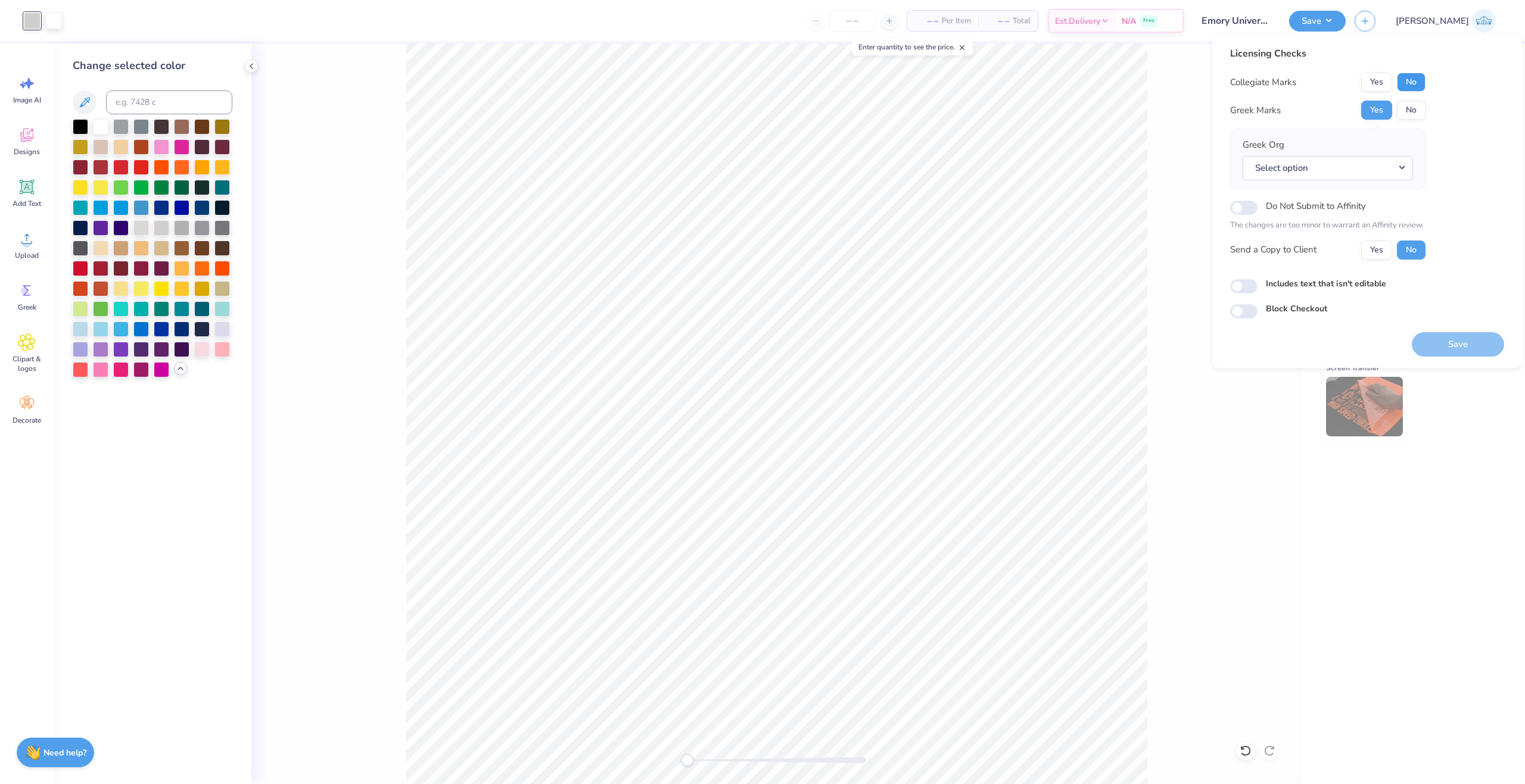
click at [1409, 87] on button "No" at bounding box center [1411, 83] width 28 height 19
click at [1385, 247] on button "Yes" at bounding box center [1377, 250] width 31 height 19
click at [1455, 341] on button "Save" at bounding box center [1458, 344] width 93 height 24
